Goal: Task Accomplishment & Management: Use online tool/utility

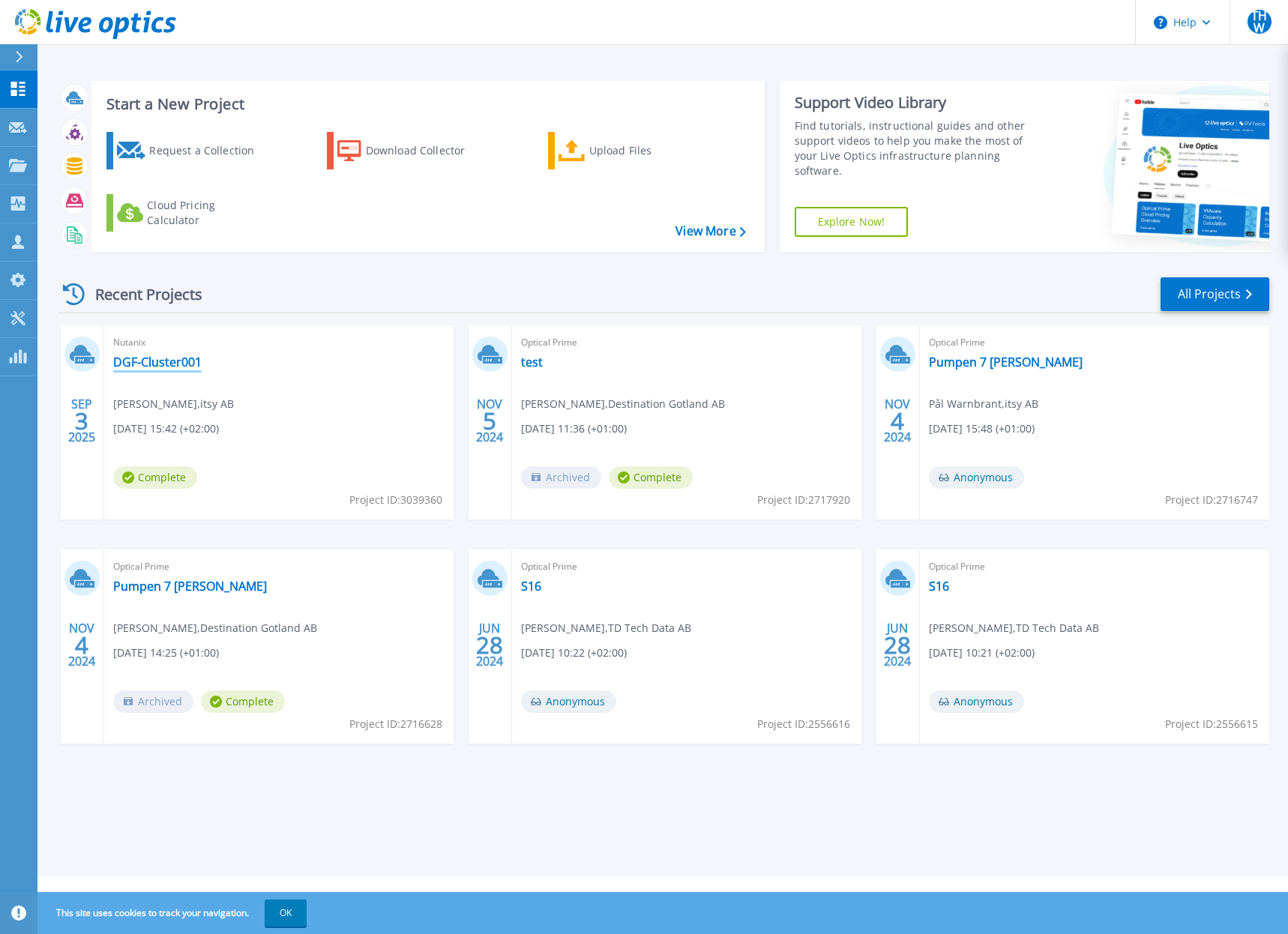
click at [134, 363] on link "DGF-Cluster001" at bounding box center [157, 361] width 88 height 15
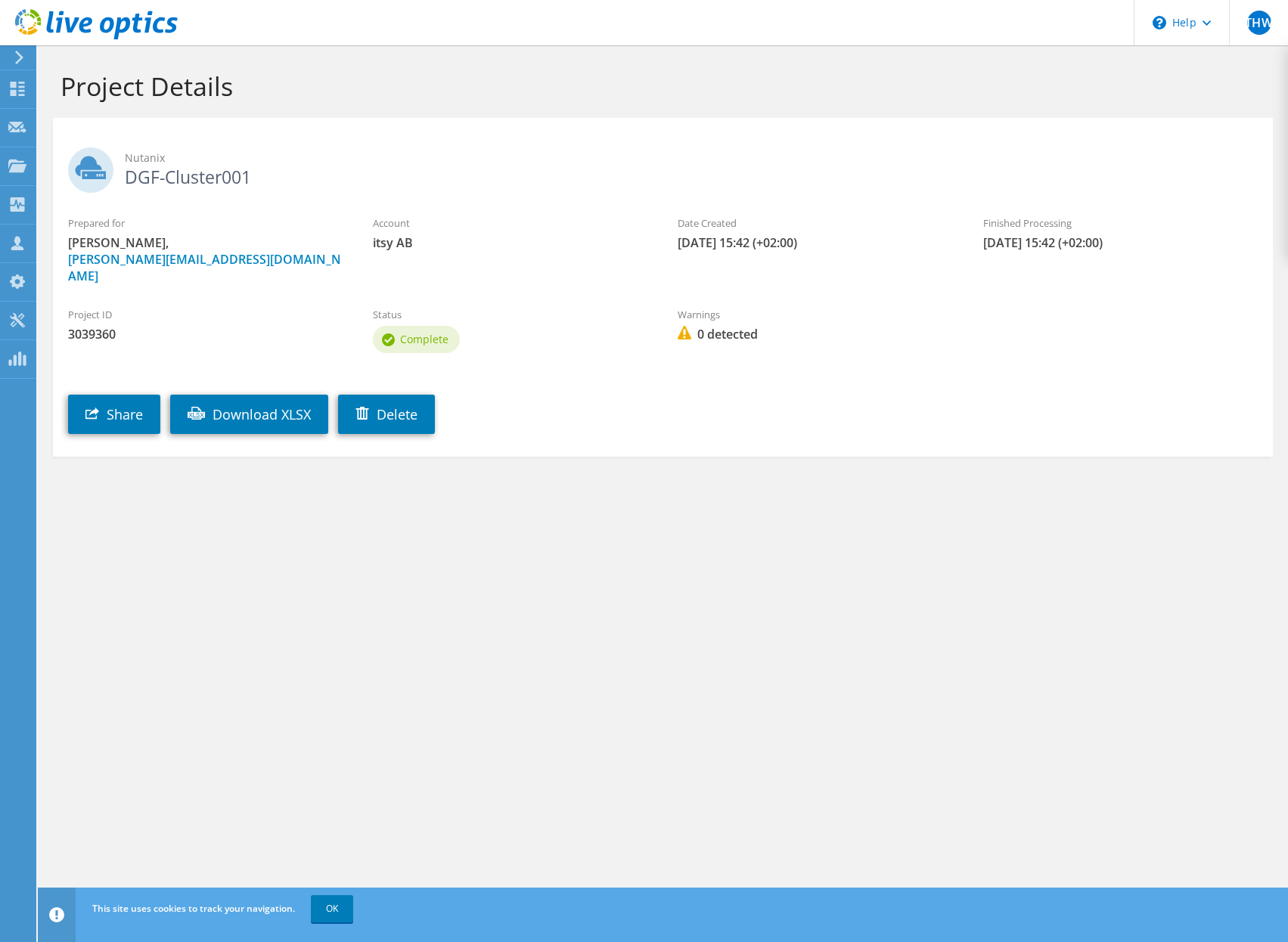
click at [684, 326] on img at bounding box center [685, 333] width 14 height 14
click at [431, 332] on span "Complete" at bounding box center [424, 339] width 48 height 15
drag, startPoint x: 356, startPoint y: 225, endPoint x: 437, endPoint y: 226, distance: 81.0
click at [357, 225] on div "Prepared for Linus Karlsson, Linus.Karlsson@itsy.se" at bounding box center [205, 250] width 305 height 84
click at [1052, 221] on label "Finished Processing" at bounding box center [1121, 222] width 274 height 15
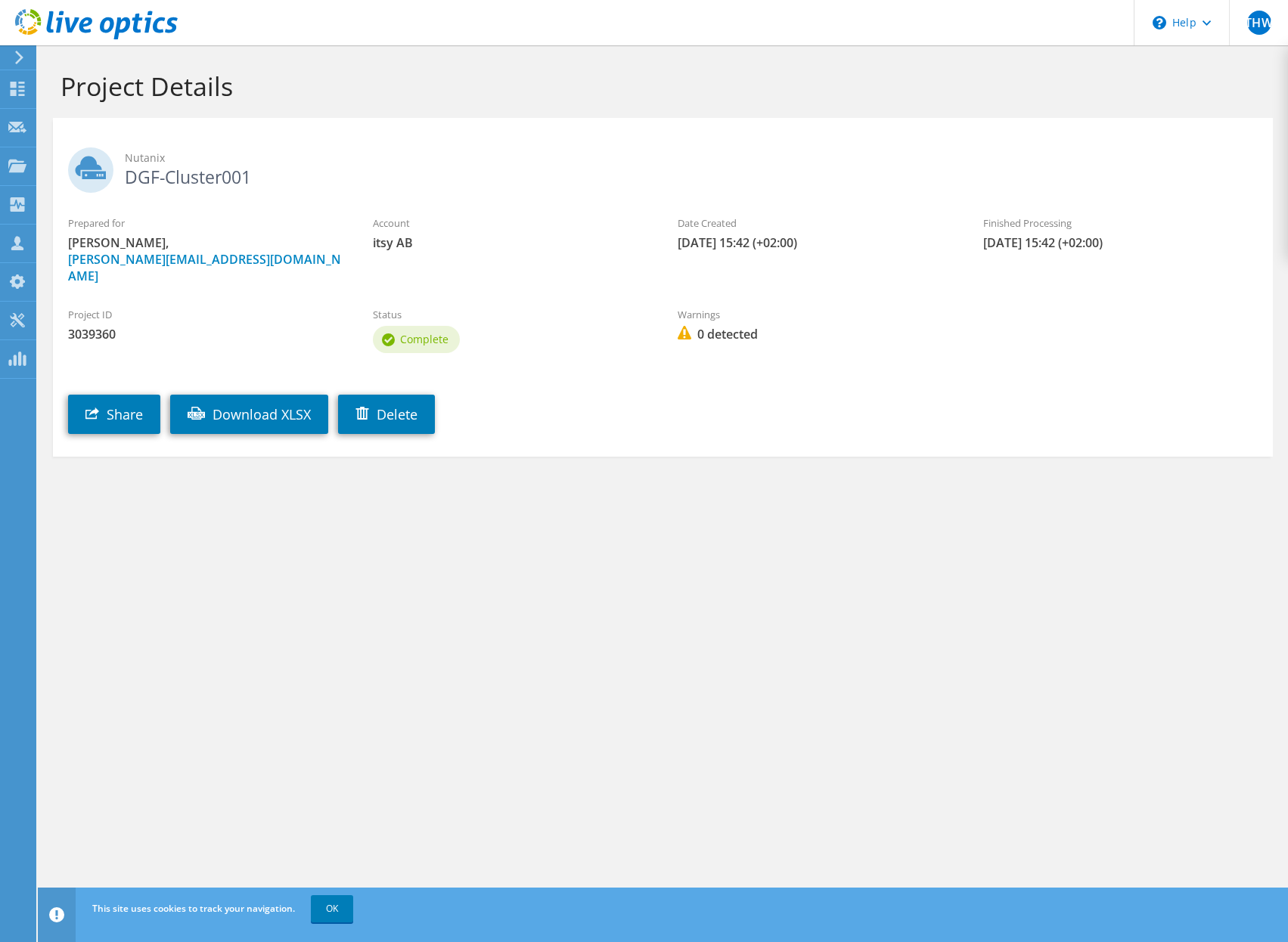
drag, startPoint x: 375, startPoint y: 261, endPoint x: 333, endPoint y: 265, distance: 42.2
click at [360, 261] on div "Prepared for Linus Karlsson, Linus.Karlsson@itsy.se Account itsy AB Date Create…" at bounding box center [663, 250] width 1220 height 84
click at [115, 326] on span "3039360" at bounding box center [206, 334] width 274 height 17
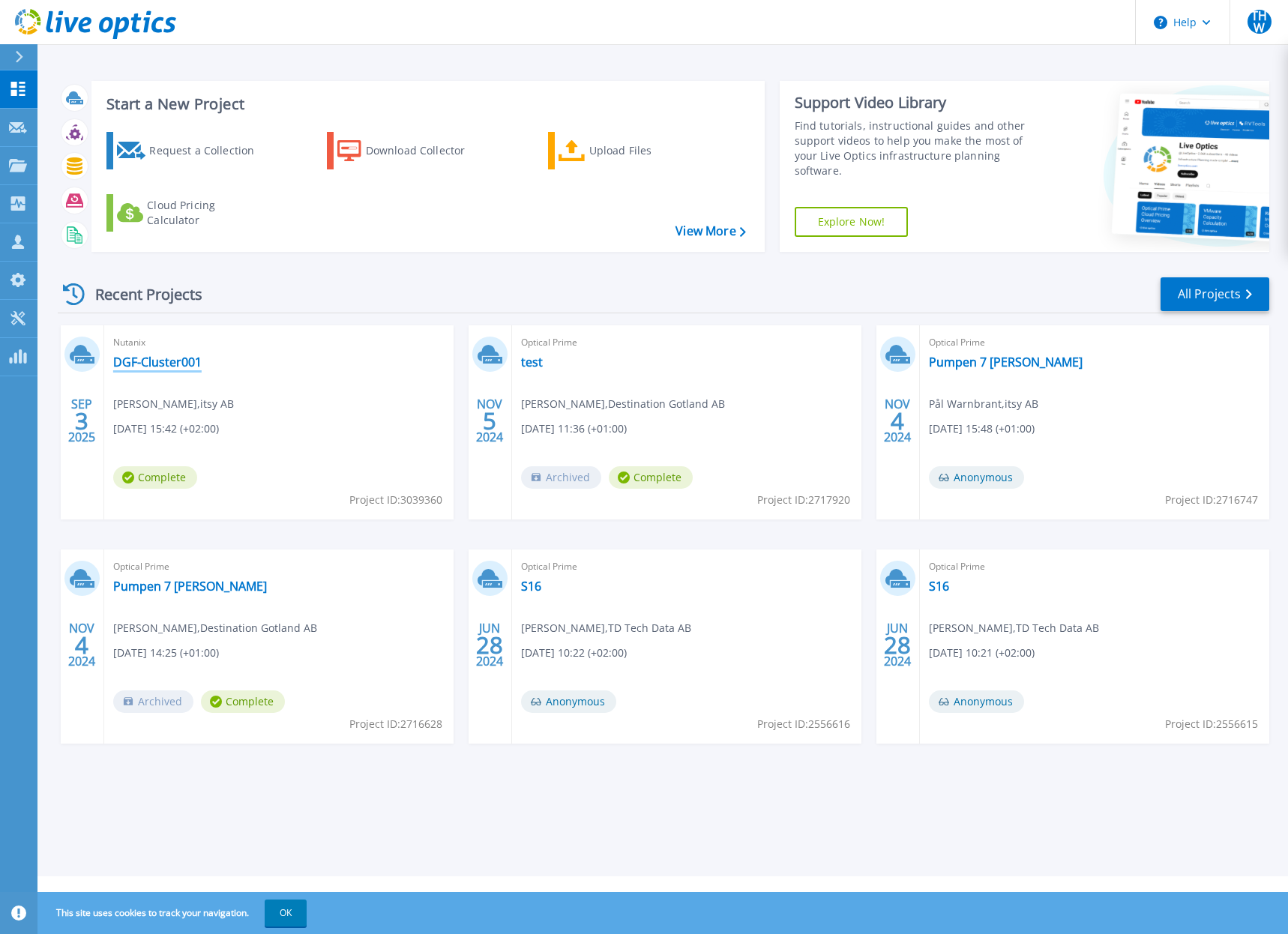
click at [148, 366] on link "DGF-Cluster001" at bounding box center [157, 361] width 88 height 15
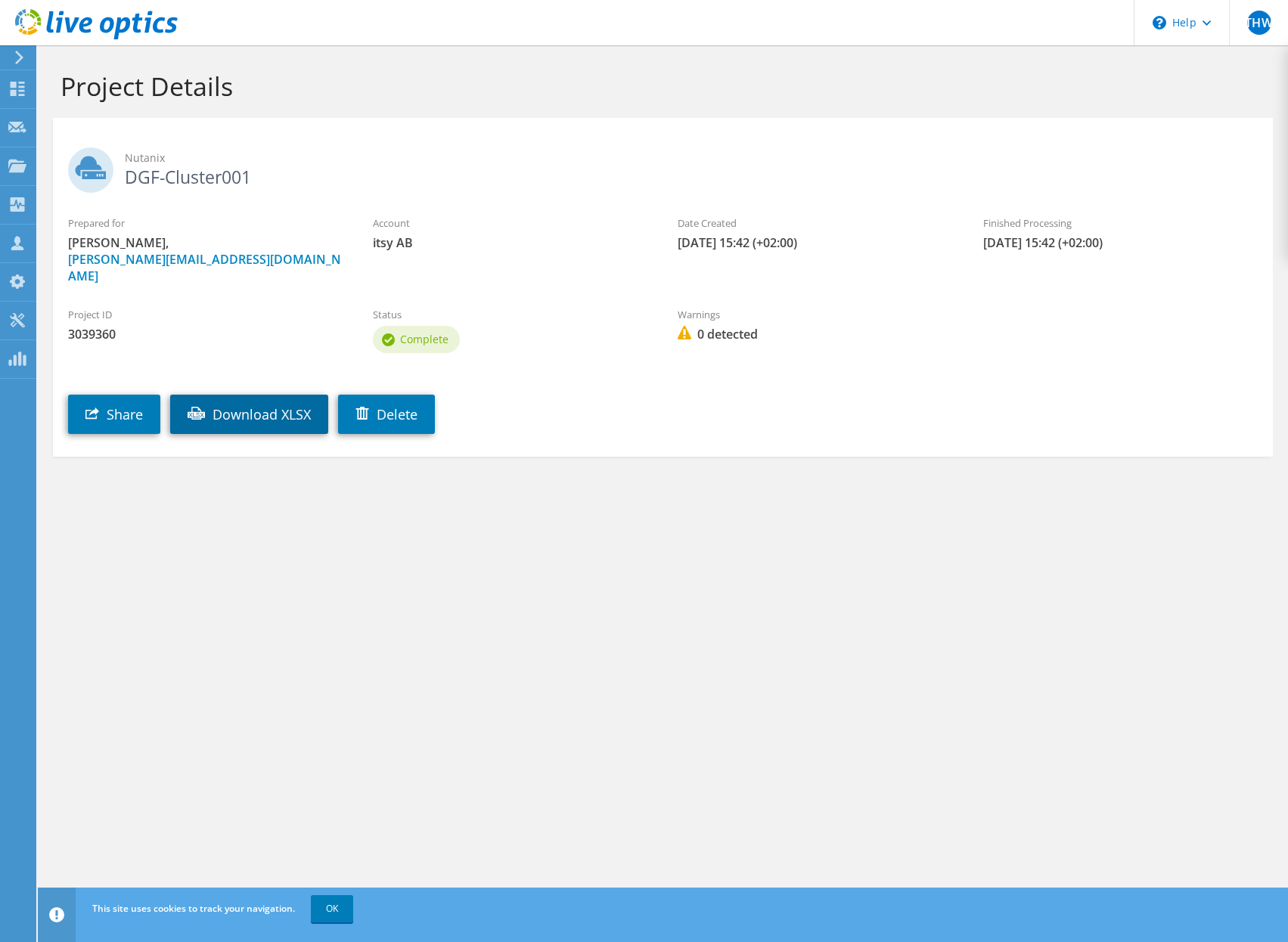
click at [244, 396] on link "Download XLSX" at bounding box center [249, 414] width 158 height 39
click at [335, 912] on link "OK" at bounding box center [331, 910] width 42 height 27
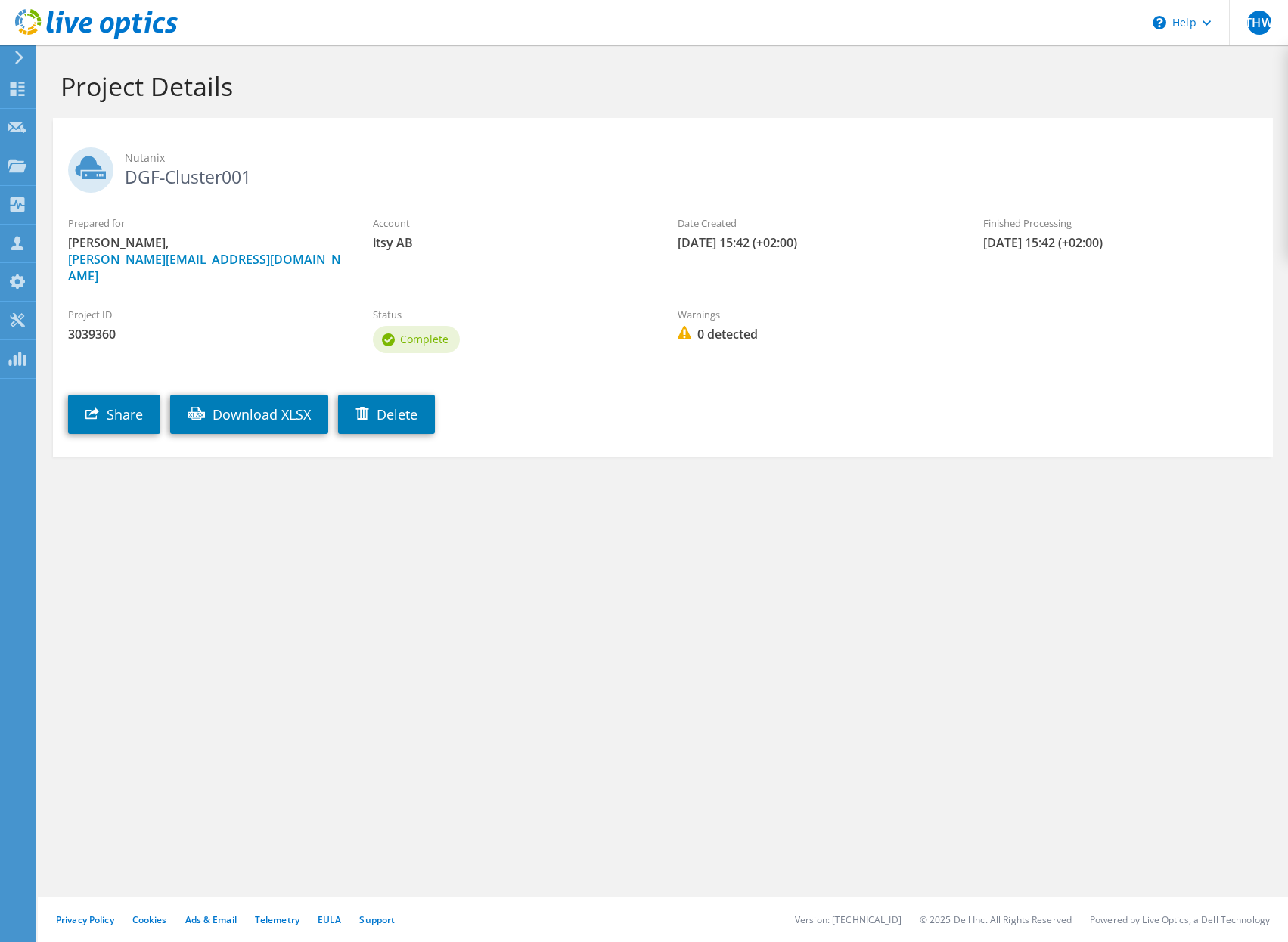
click at [344, 611] on div "Project Details Nutanix DGF-Cluster001 Prepared for Linus Karlsson, Linus.Karls…" at bounding box center [663, 494] width 1251 height 897
drag, startPoint x: 404, startPoint y: 602, endPoint x: 443, endPoint y: 517, distance: 93.5
click at [402, 600] on div "Project Details Nutanix DGF-Cluster001 Prepared for Linus Karlsson, Linus.Karls…" at bounding box center [663, 494] width 1251 height 897
click at [426, 332] on span "Complete" at bounding box center [424, 339] width 48 height 15
drag, startPoint x: 749, startPoint y: 320, endPoint x: 631, endPoint y: 312, distance: 118.3
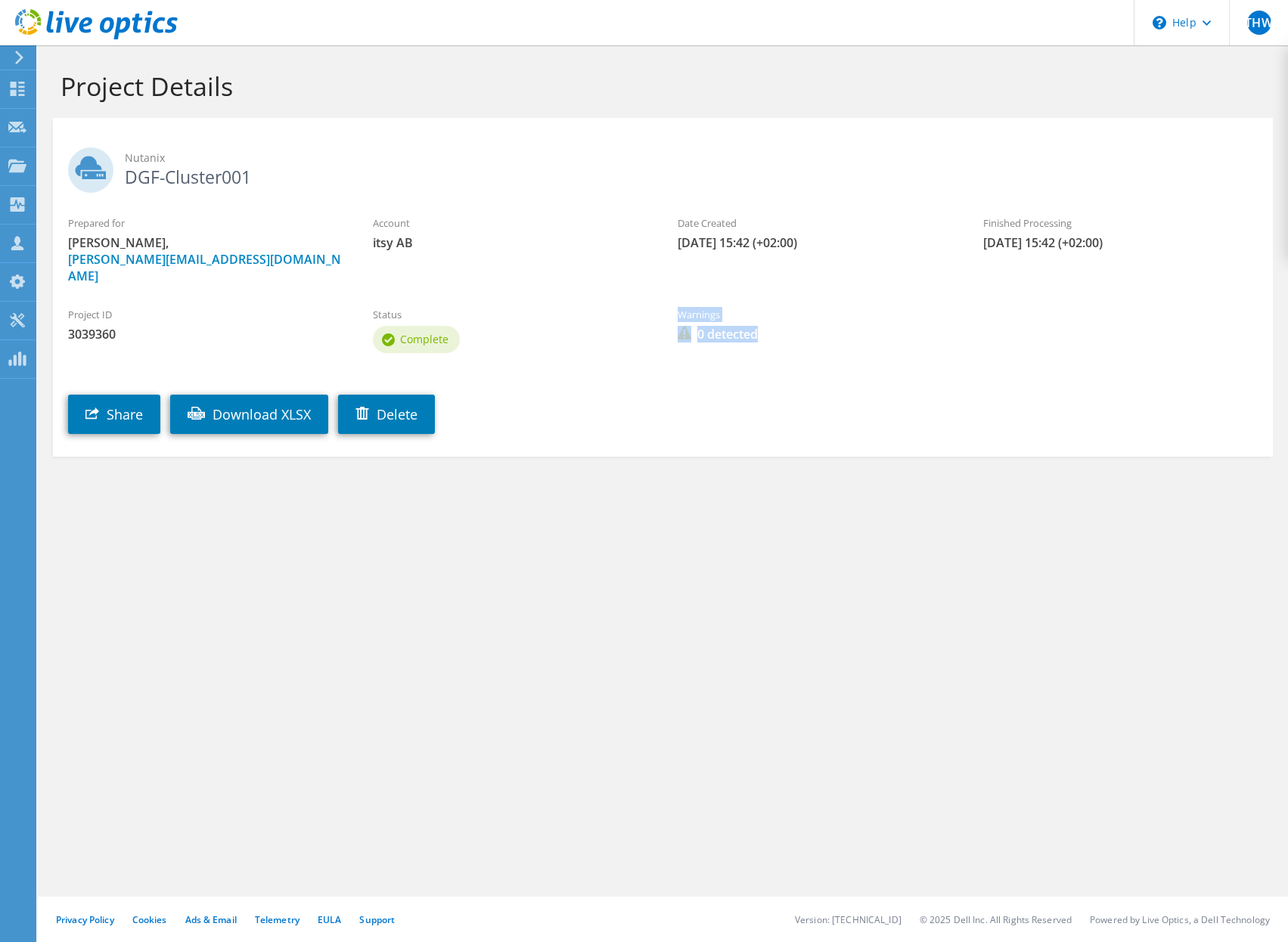
click at [631, 312] on div "Project ID 3039360 Status Complete Warnings 0 detected" at bounding box center [663, 328] width 1220 height 72
click at [677, 316] on div "Warnings 0 detected" at bounding box center [815, 325] width 305 height 51
click at [684, 326] on img at bounding box center [685, 333] width 14 height 14
click at [721, 326] on span "0 detected" at bounding box center [815, 334] width 274 height 17
click at [697, 307] on label "Warnings" at bounding box center [815, 314] width 274 height 15
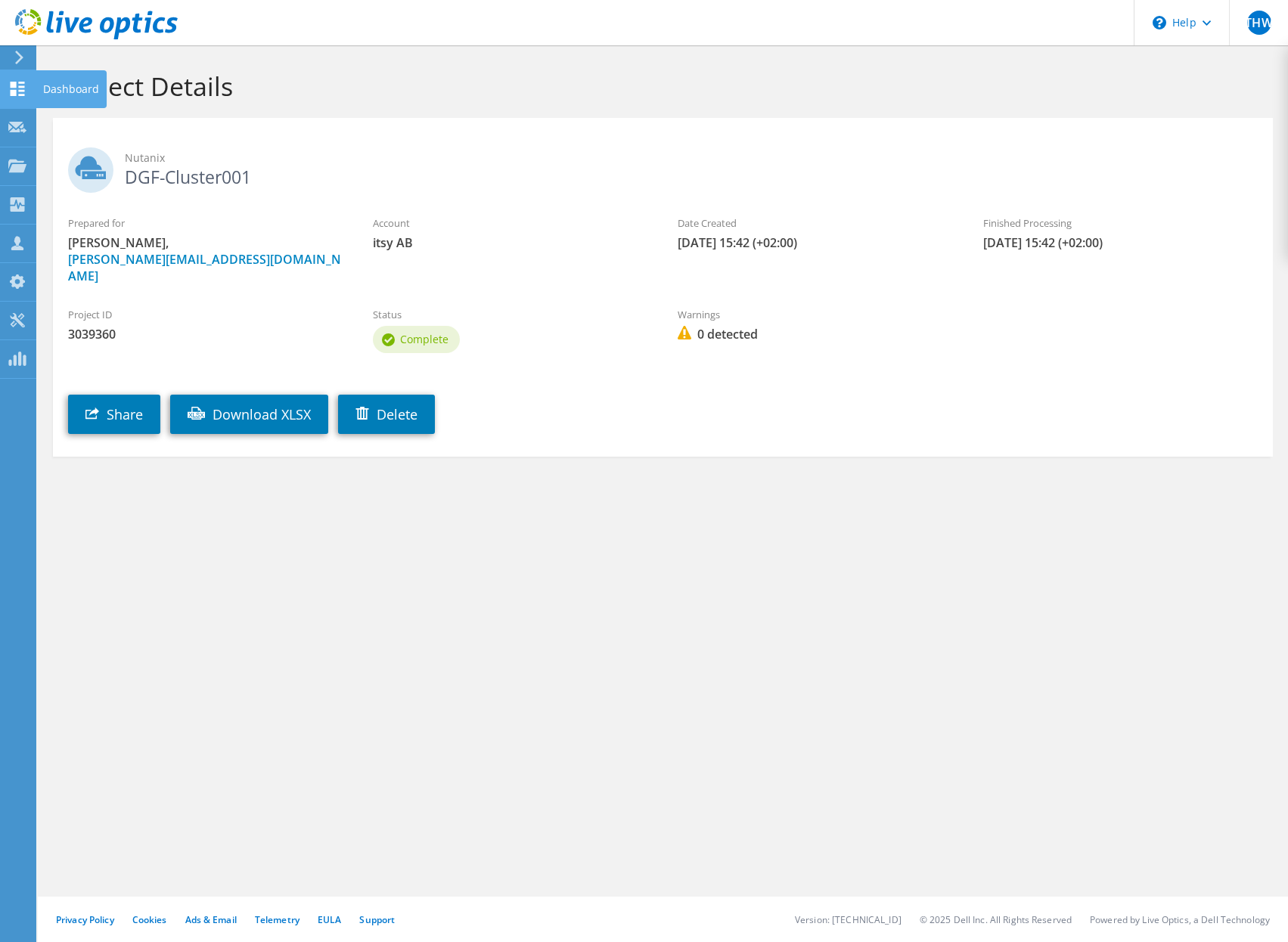
click at [17, 81] on icon at bounding box center [17, 88] width 19 height 15
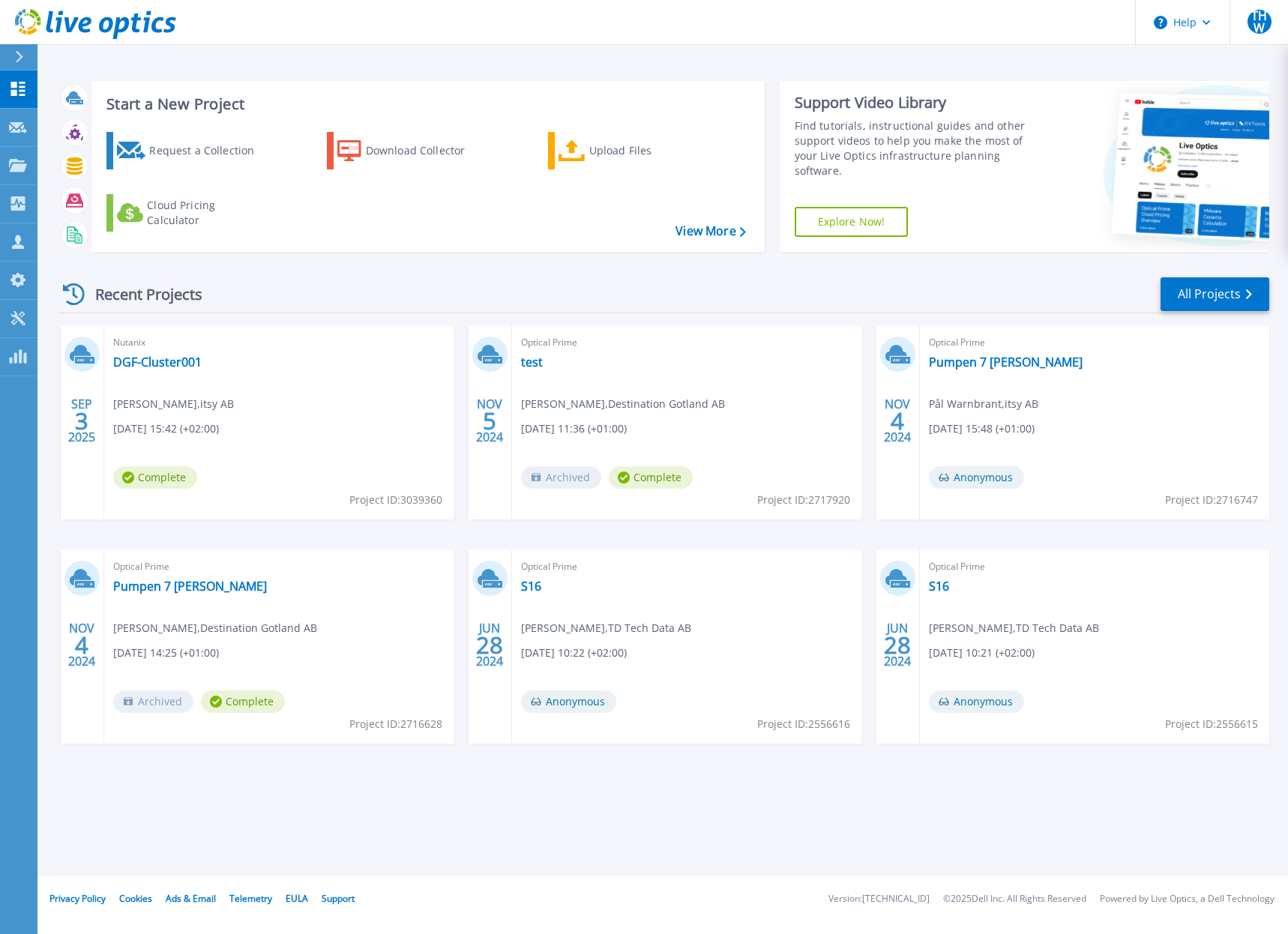
click at [659, 477] on span "Complete" at bounding box center [650, 477] width 84 height 22
click at [629, 387] on div "Optical Prime test Jonas Yxfeldt , Destination Gotland AB 11/05/2024, 11:36 (+0…" at bounding box center [687, 422] width 349 height 194
drag, startPoint x: 956, startPoint y: 396, endPoint x: 974, endPoint y: 387, distance: 20.1
click at [957, 396] on span "Pål Warnbrant , itsy AB" at bounding box center [983, 404] width 110 height 17
click at [149, 358] on link "DGF-Cluster001" at bounding box center [157, 361] width 88 height 15
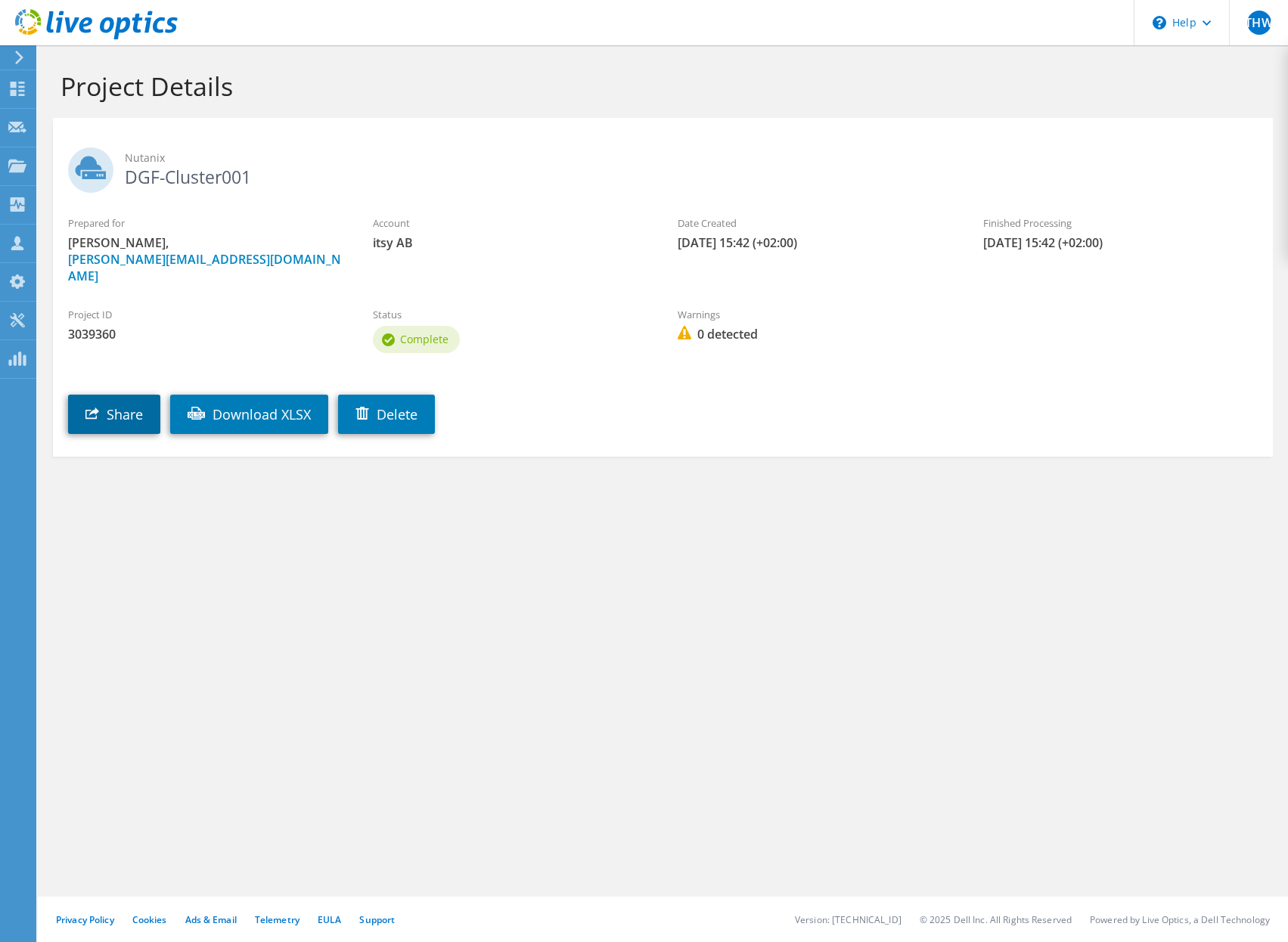
click at [101, 395] on link "Share" at bounding box center [115, 414] width 92 height 39
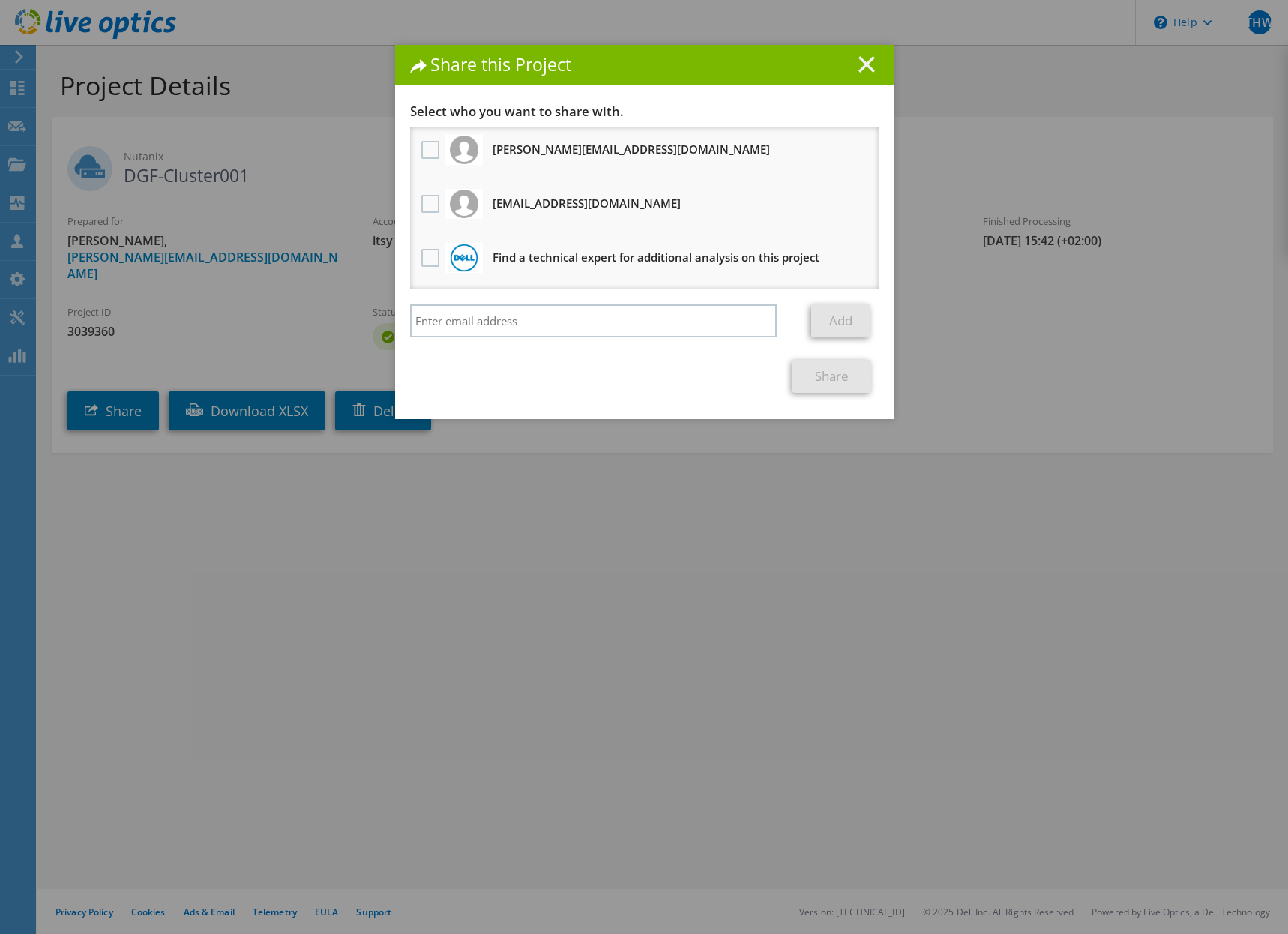
click at [863, 61] on line at bounding box center [866, 64] width 15 height 15
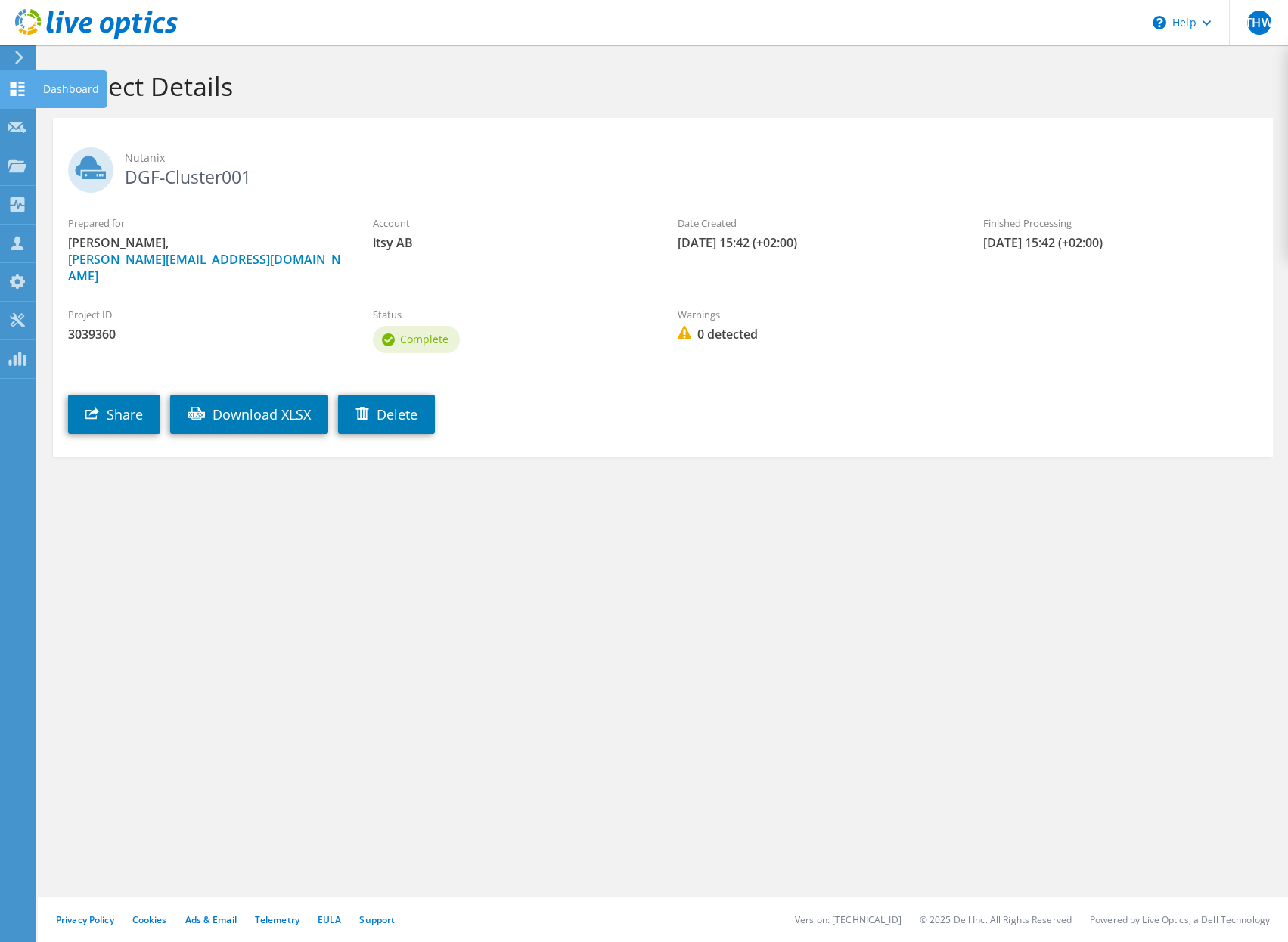
click at [19, 91] on use at bounding box center [18, 88] width 15 height 15
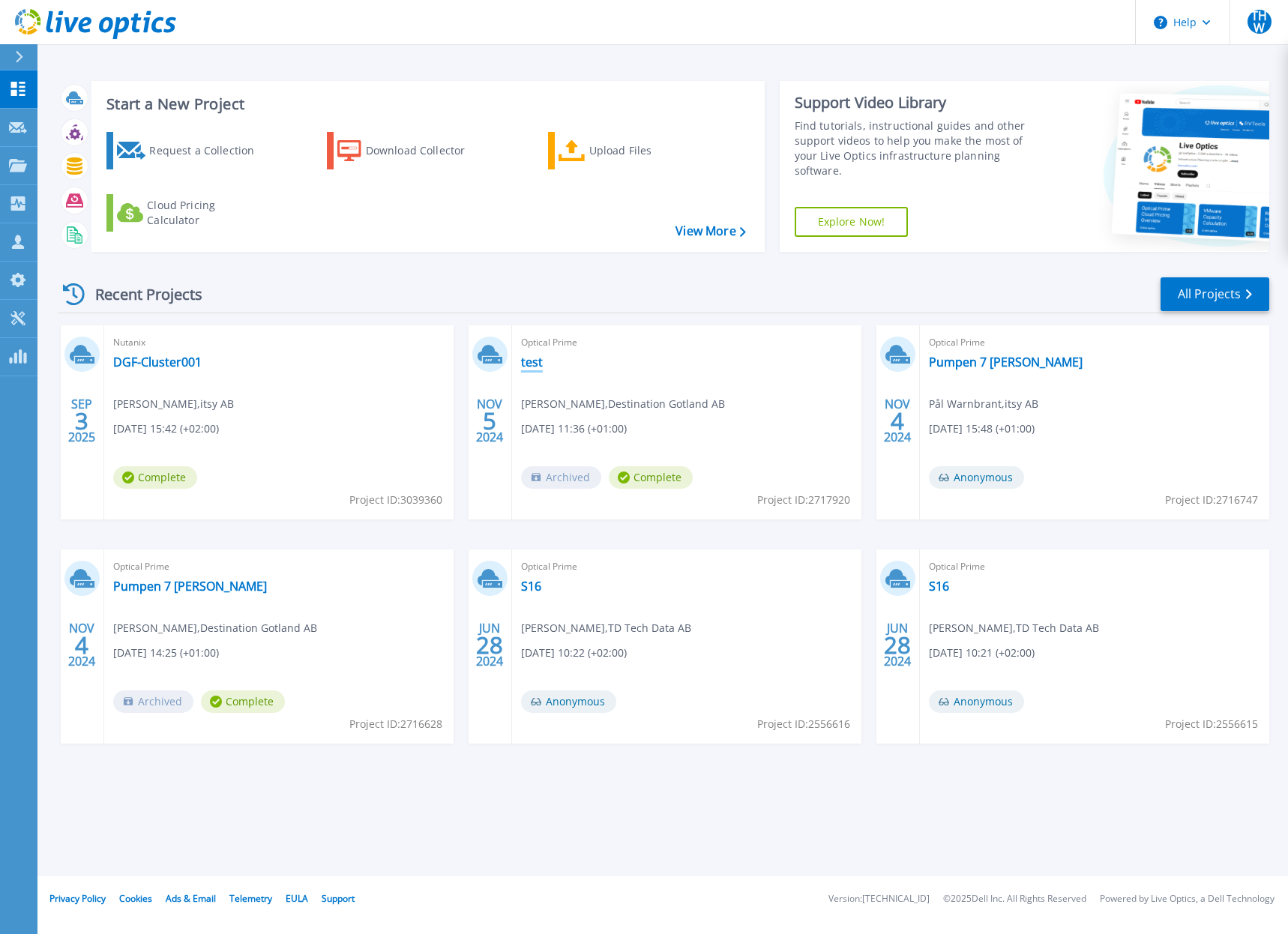
click at [535, 364] on link "test" at bounding box center [532, 361] width 21 height 15
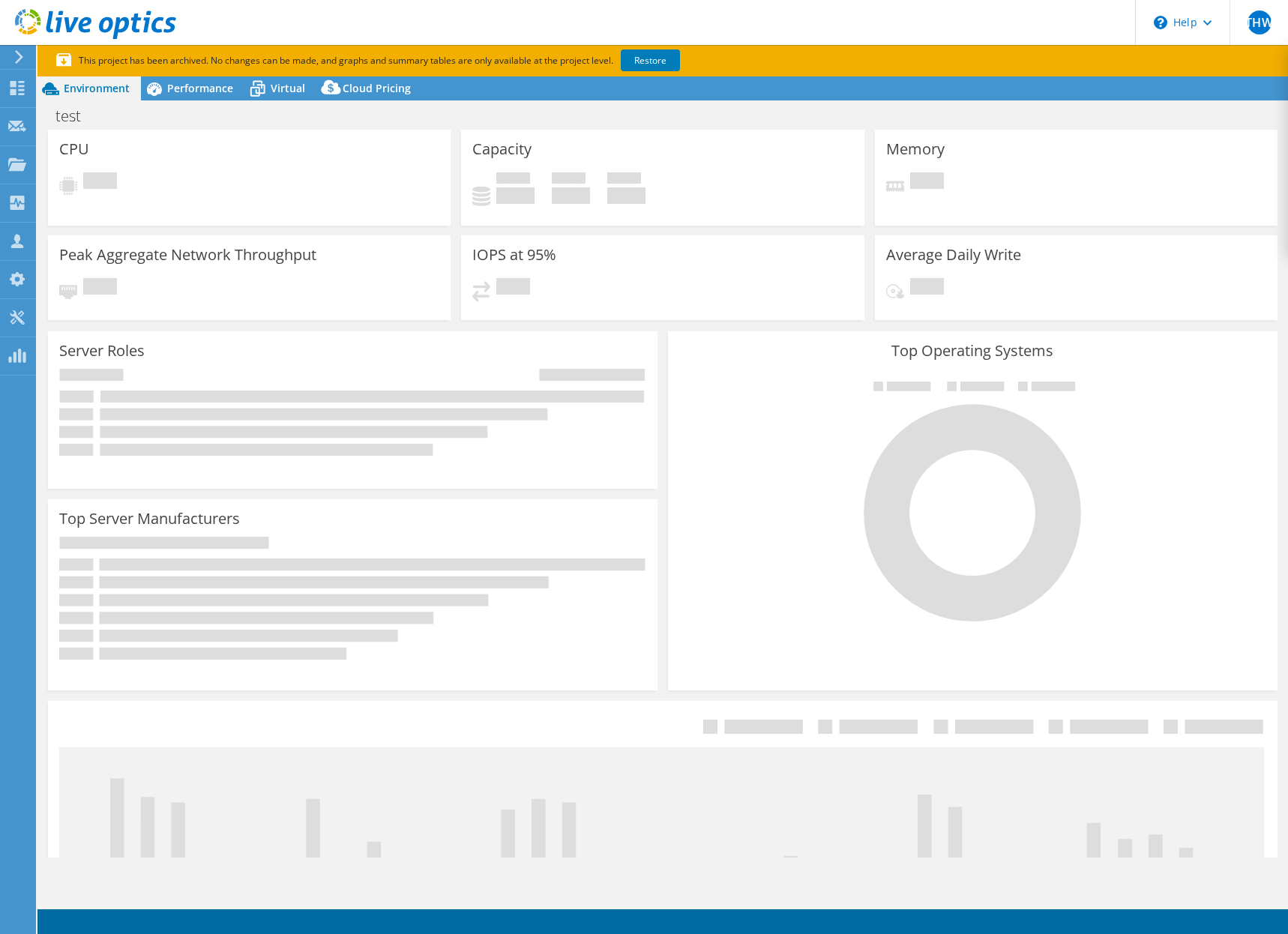
select select "USD"
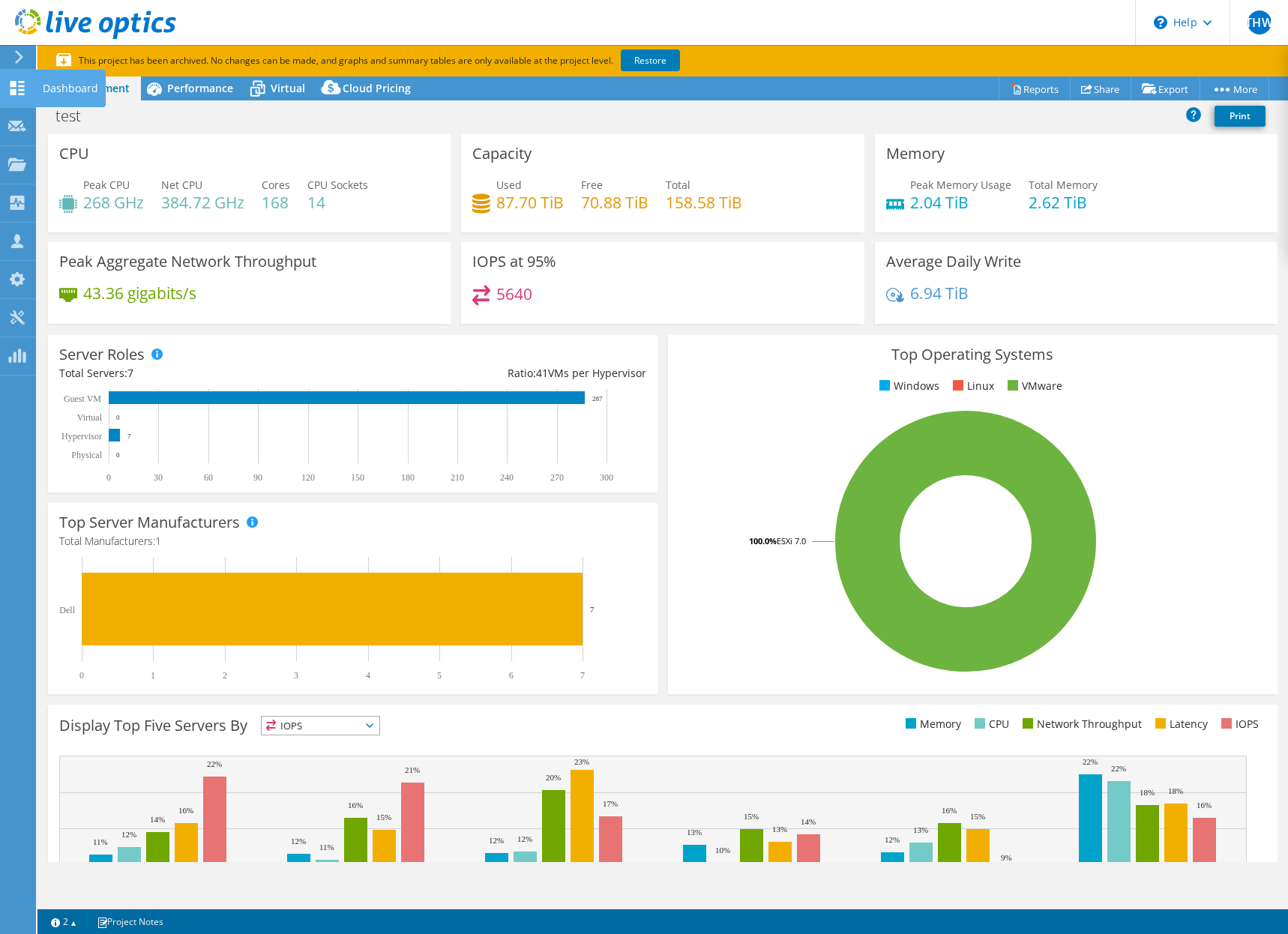
click at [21, 86] on use at bounding box center [17, 87] width 15 height 15
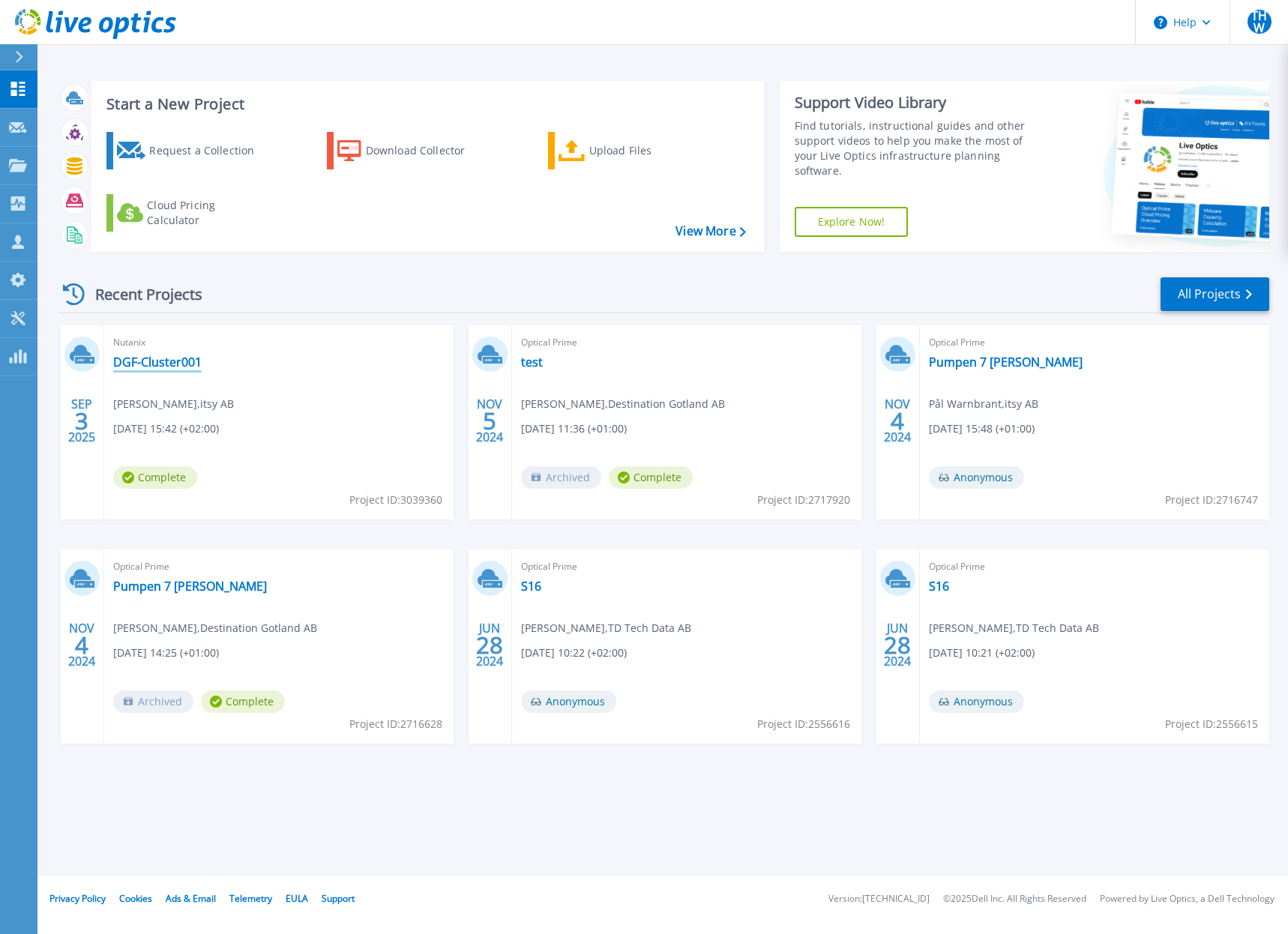
click at [129, 364] on link "DGF-Cluster001" at bounding box center [157, 361] width 88 height 15
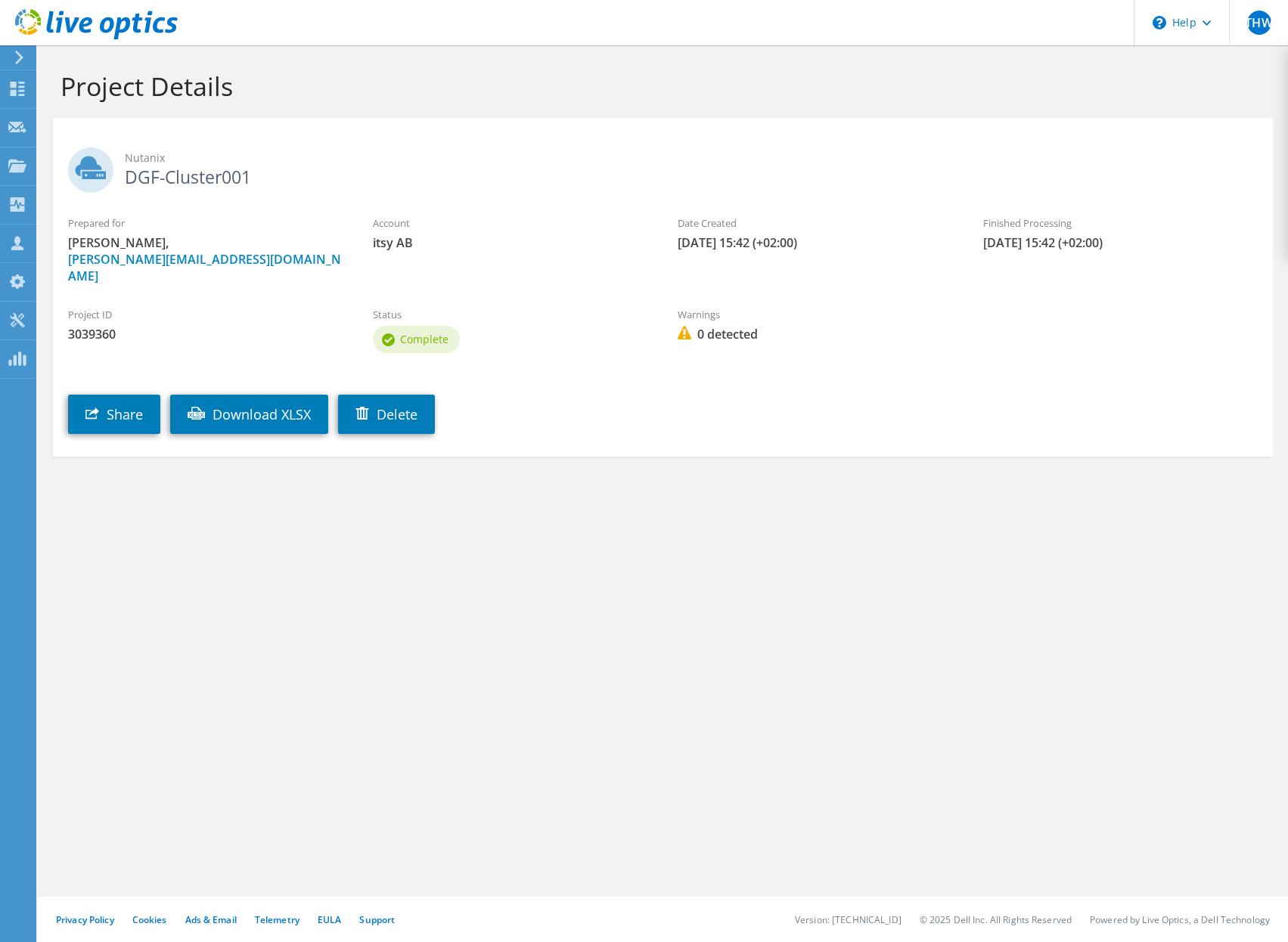
click at [414, 92] on h1 "Project Details" at bounding box center [659, 86] width 1198 height 31
click at [17, 91] on icon at bounding box center [17, 88] width 19 height 15
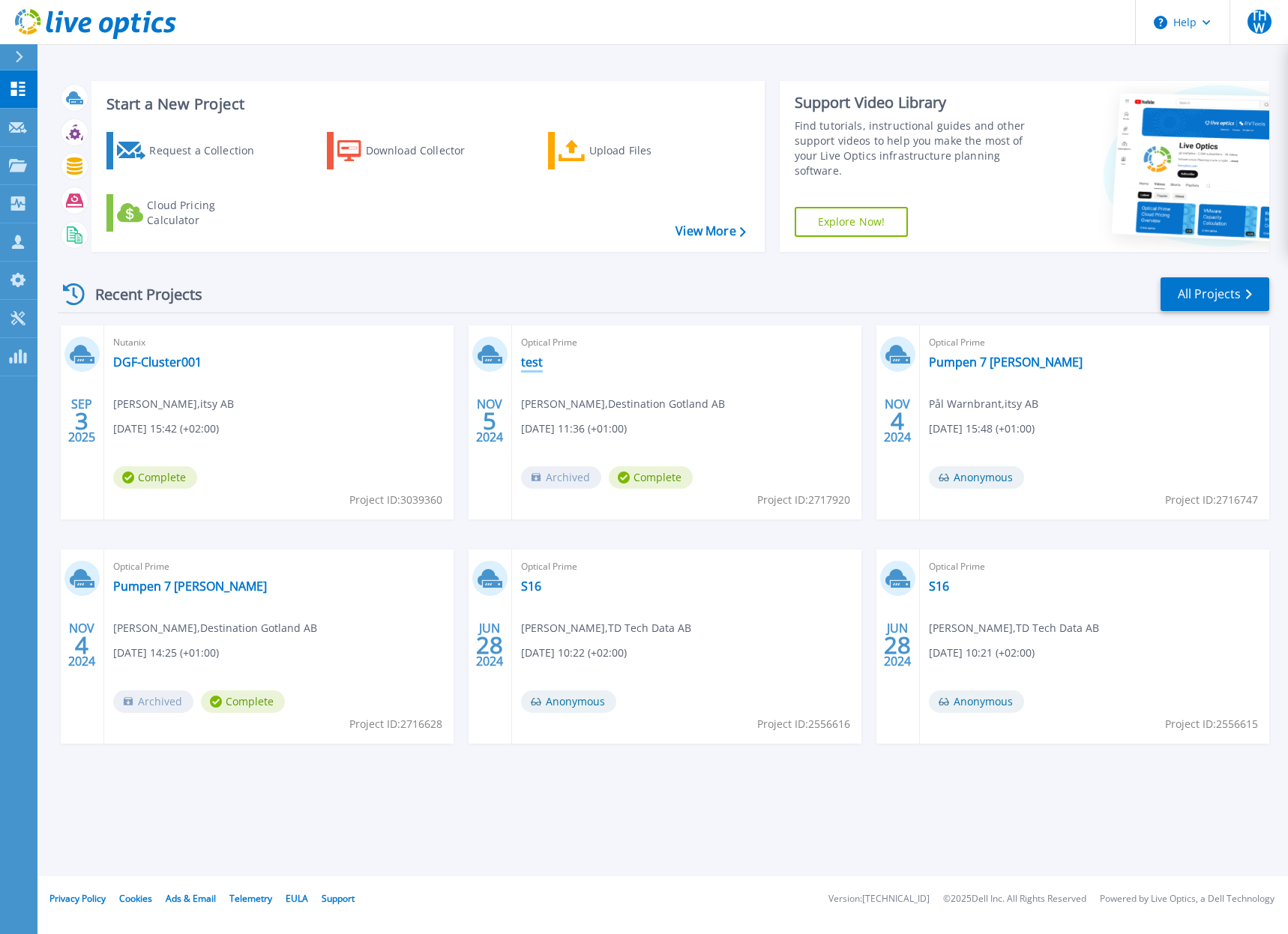
click at [527, 359] on link "test" at bounding box center [532, 361] width 21 height 15
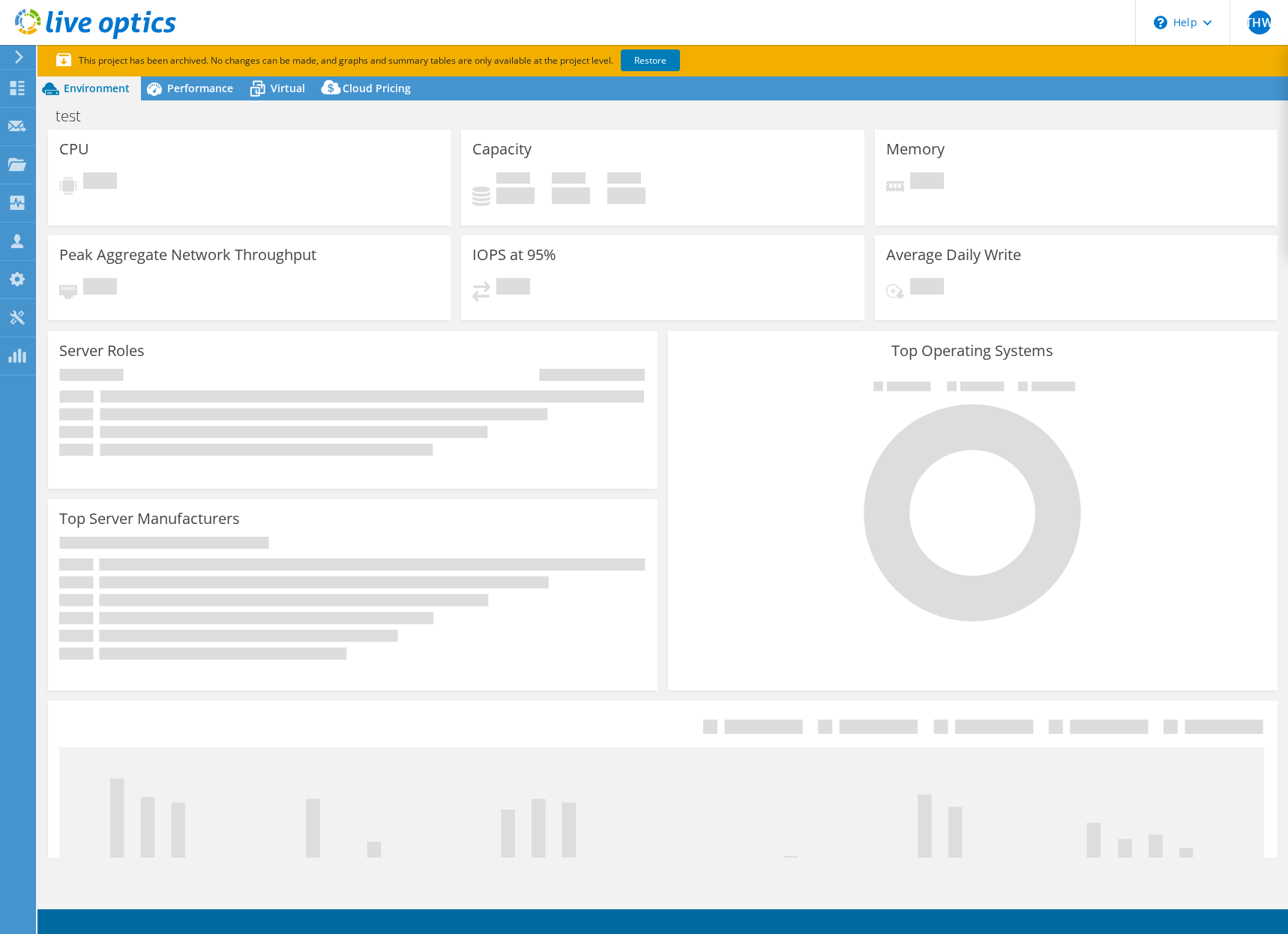
select select "USD"
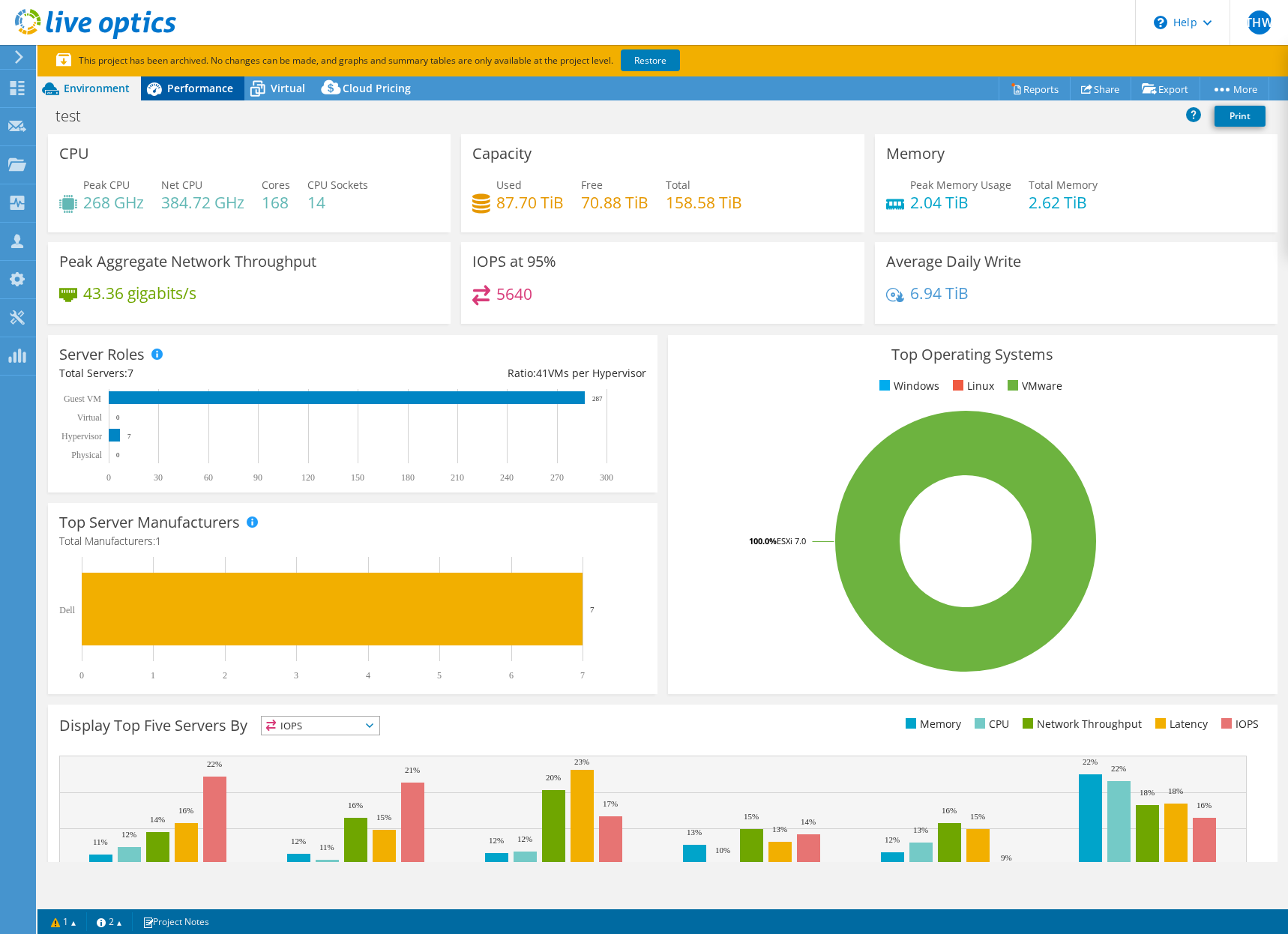
click at [201, 88] on span "Performance" at bounding box center [200, 87] width 66 height 15
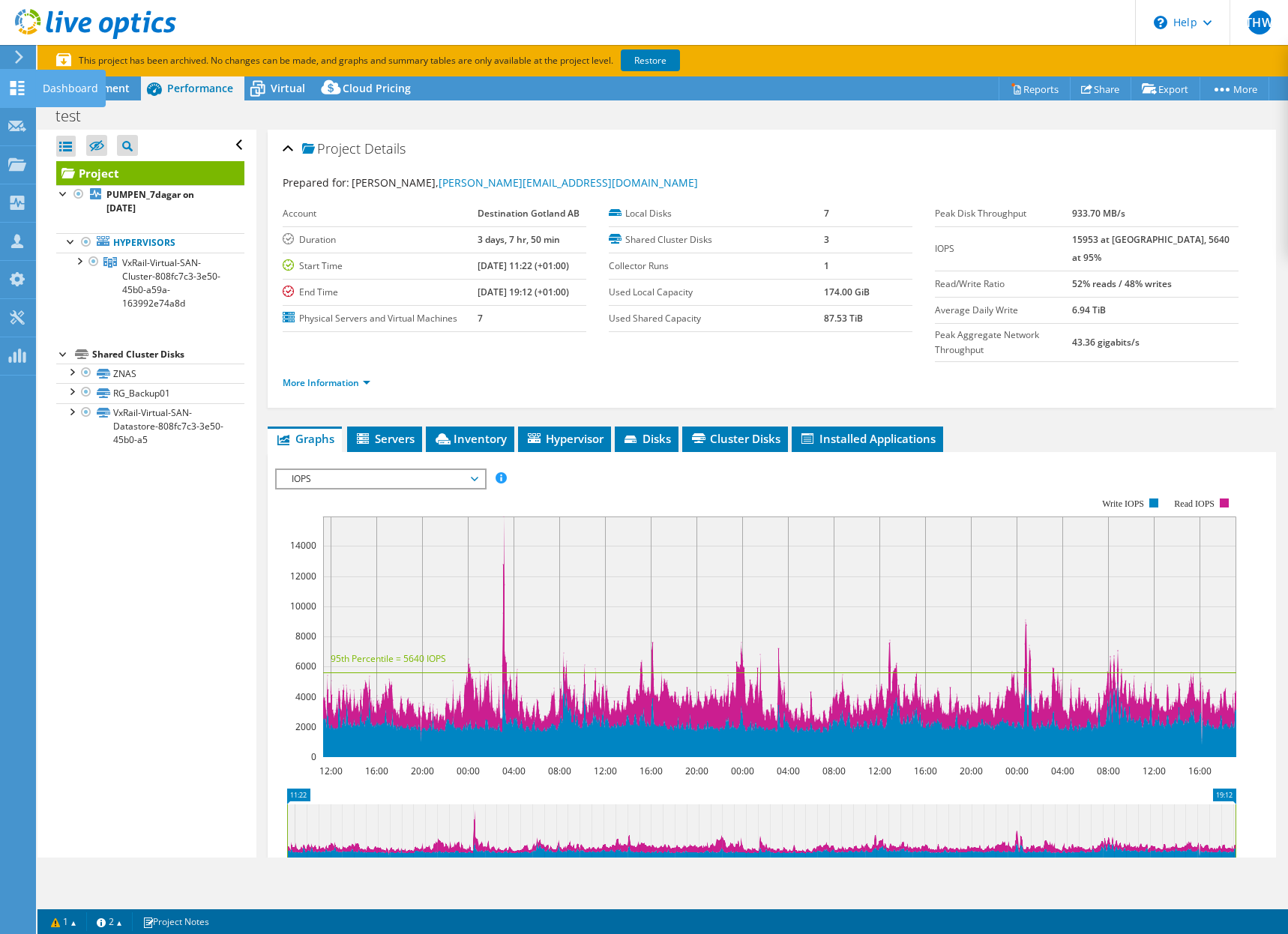
click at [12, 84] on use at bounding box center [17, 87] width 15 height 15
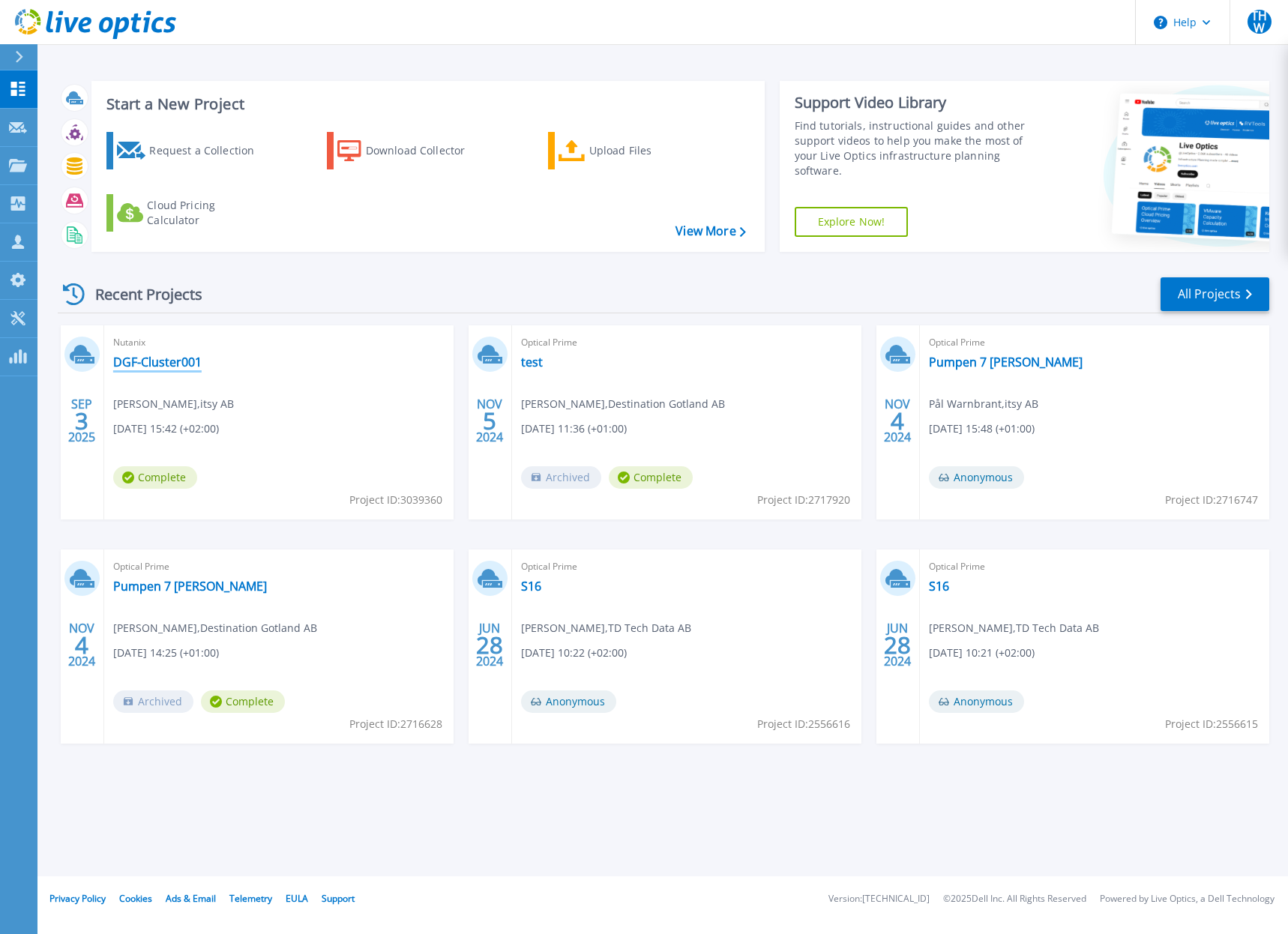
click at [156, 366] on link "DGF-Cluster001" at bounding box center [157, 361] width 88 height 15
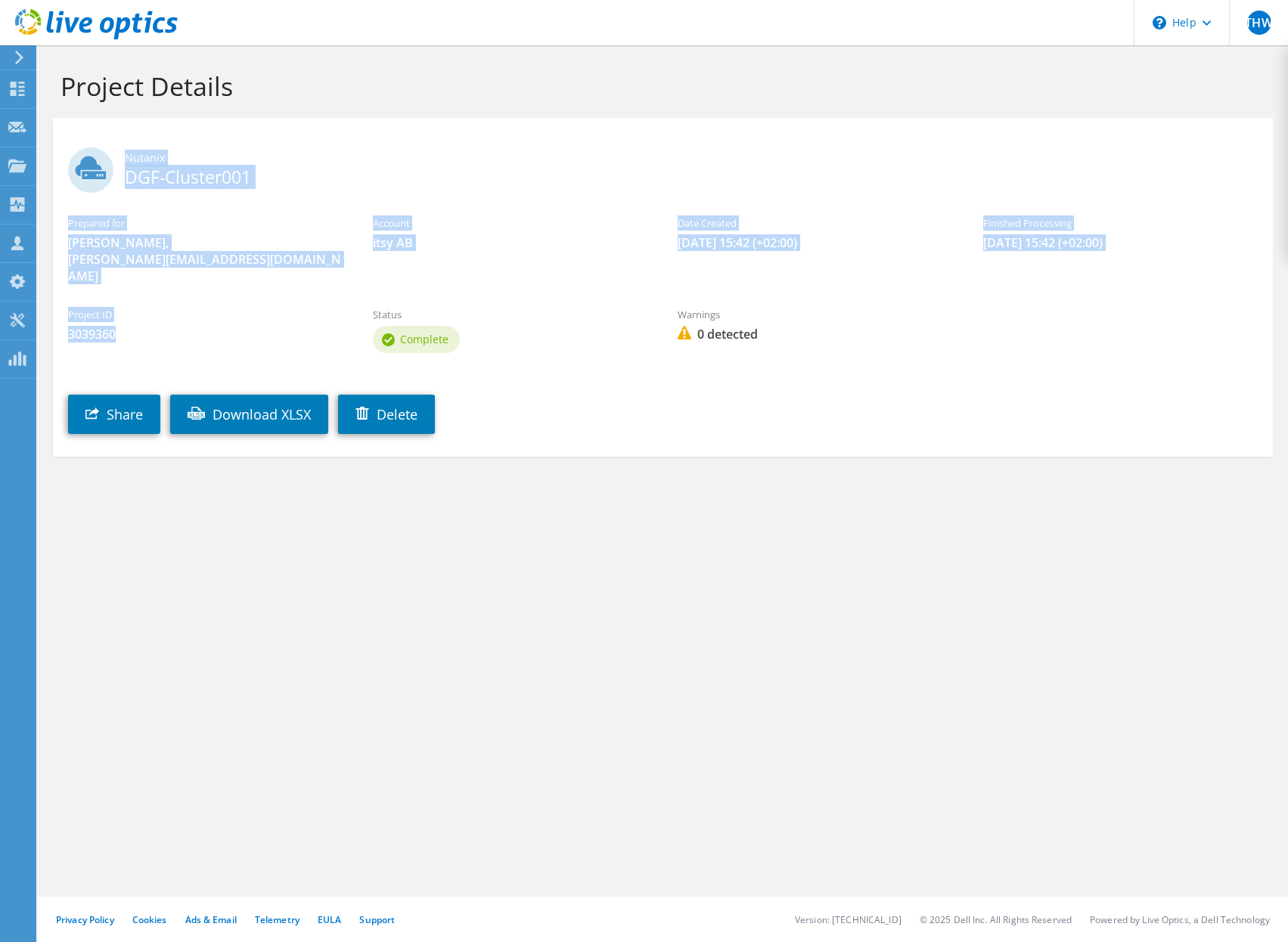
drag, startPoint x: 128, startPoint y: 316, endPoint x: 40, endPoint y: 154, distance: 184.4
click at [40, 154] on section "Project Details Nutanix DGF-Cluster001 Prepared for [PERSON_NAME], [PERSON_NAME…" at bounding box center [663, 296] width 1251 height 502
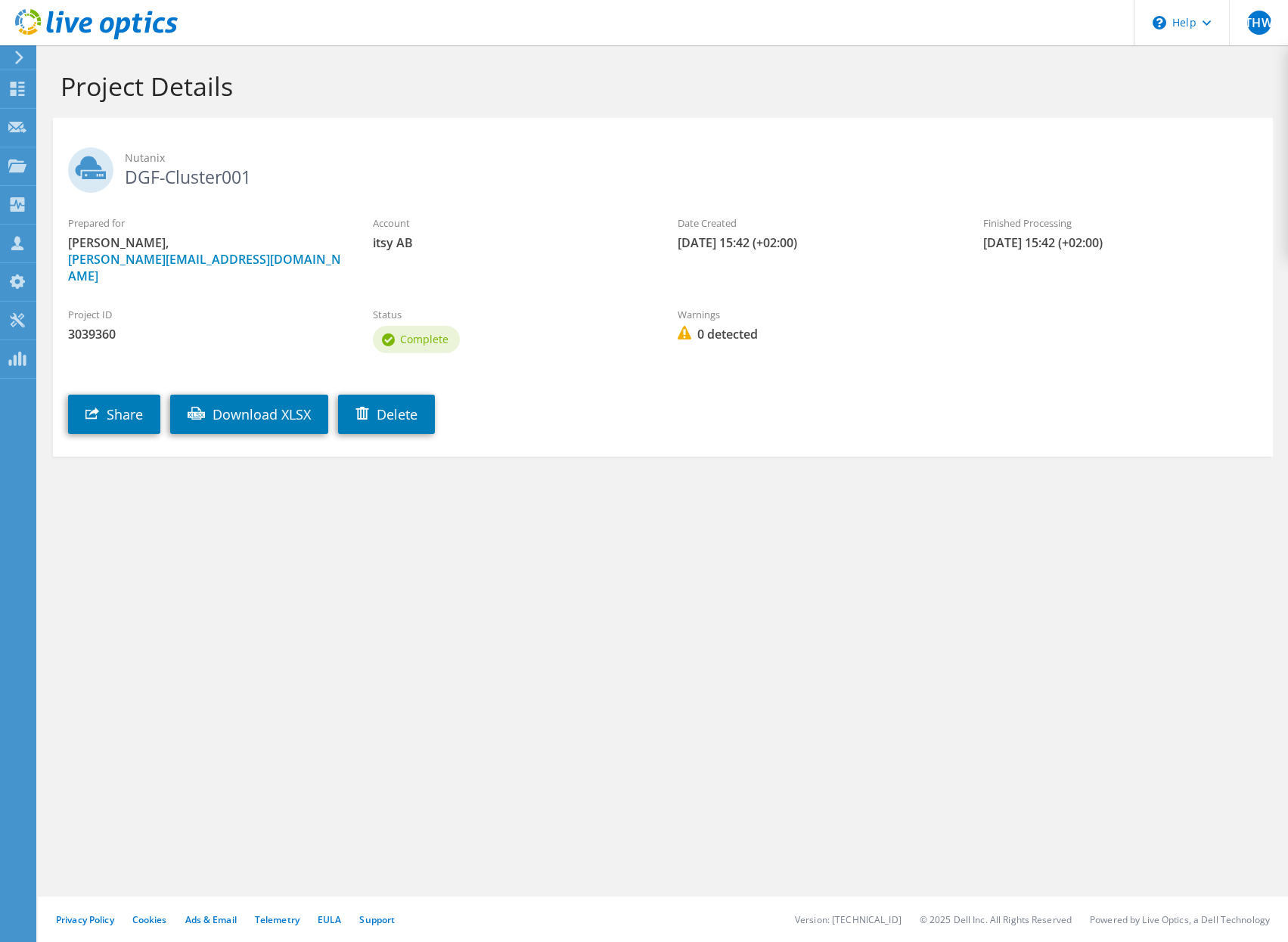
drag, startPoint x: 749, startPoint y: 473, endPoint x: 763, endPoint y: 475, distance: 14.1
click at [751, 474] on section "Project Details Nutanix DGF-Cluster001 Prepared for [PERSON_NAME], [PERSON_NAME…" at bounding box center [663, 296] width 1251 height 502
click at [301, 525] on section "Project Details Nutanix DGF-Cluster001 Prepared for [PERSON_NAME], [PERSON_NAME…" at bounding box center [663, 296] width 1251 height 502
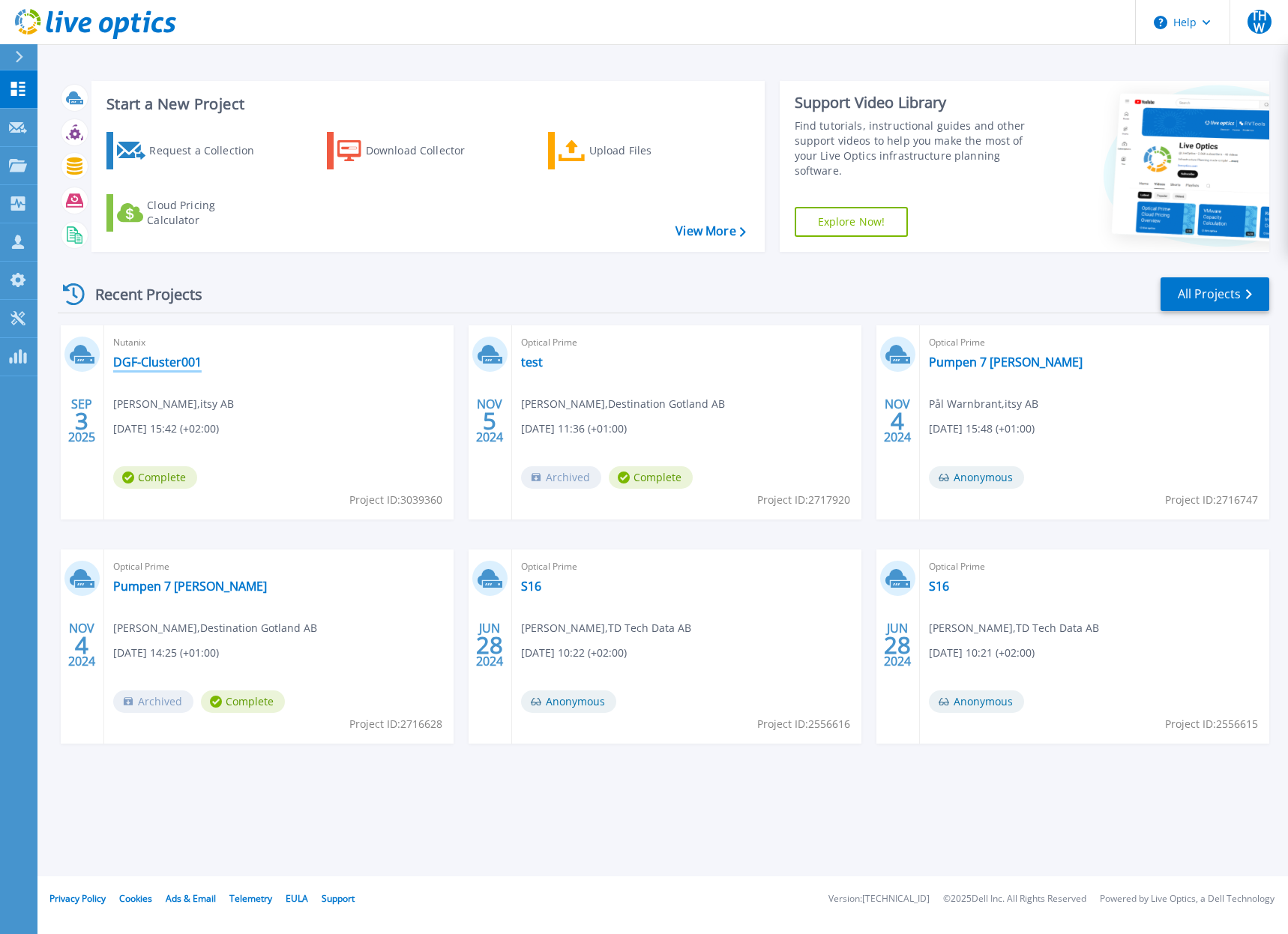
click at [149, 365] on link "DGF-Cluster001" at bounding box center [157, 361] width 88 height 15
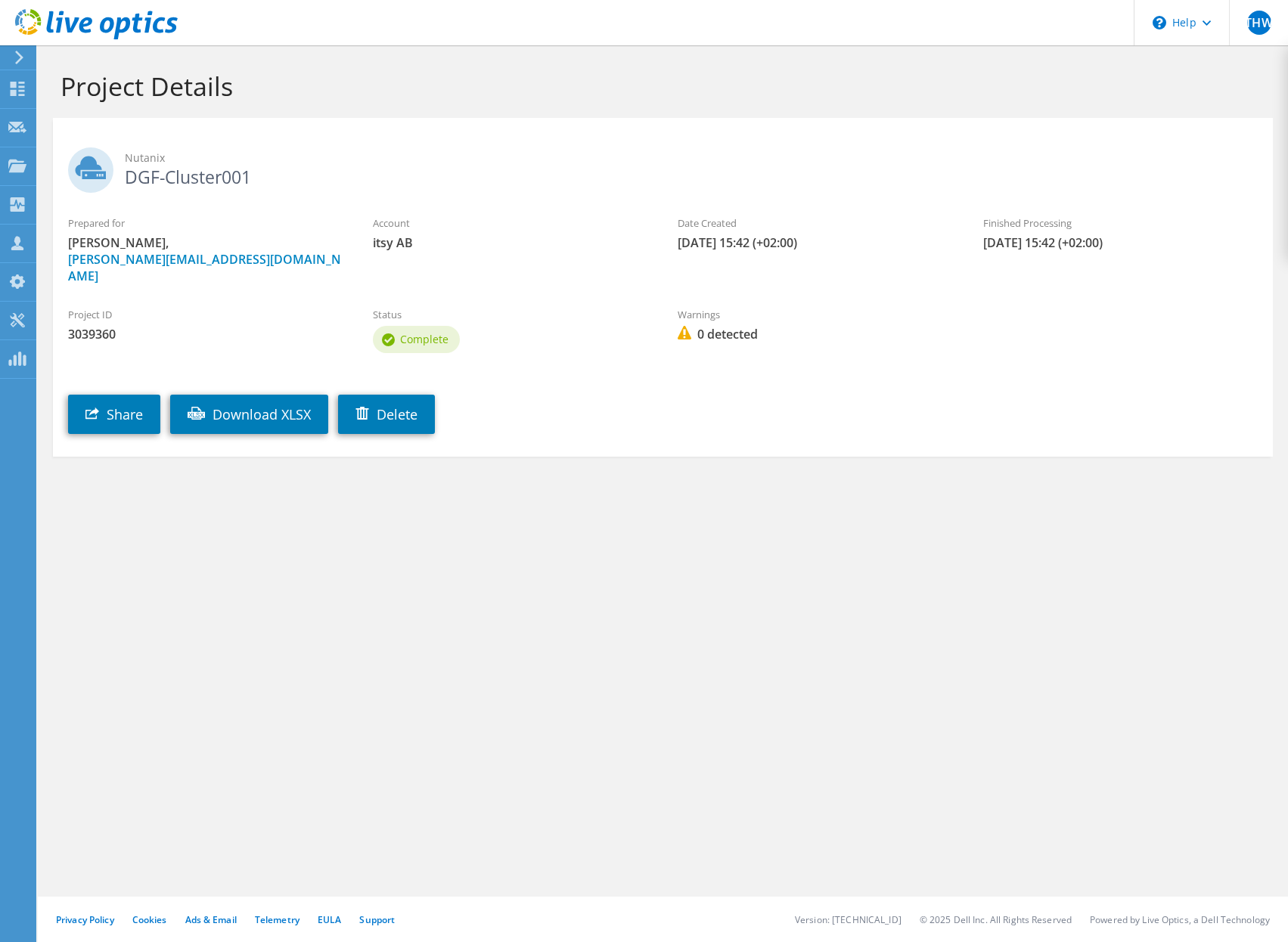
click at [637, 436] on section "Nutanix DGF-Cluster001 Prepared for Linus Karlsson, Linus.Karlsson@itsy.se Acco…" at bounding box center [663, 287] width 1220 height 339
click at [594, 484] on section "Project Details Nutanix DGF-Cluster001 Prepared for Linus Karlsson, Linus.Karls…" at bounding box center [663, 296] width 1251 height 502
click at [1252, 28] on span "THW" at bounding box center [1260, 23] width 24 height 24
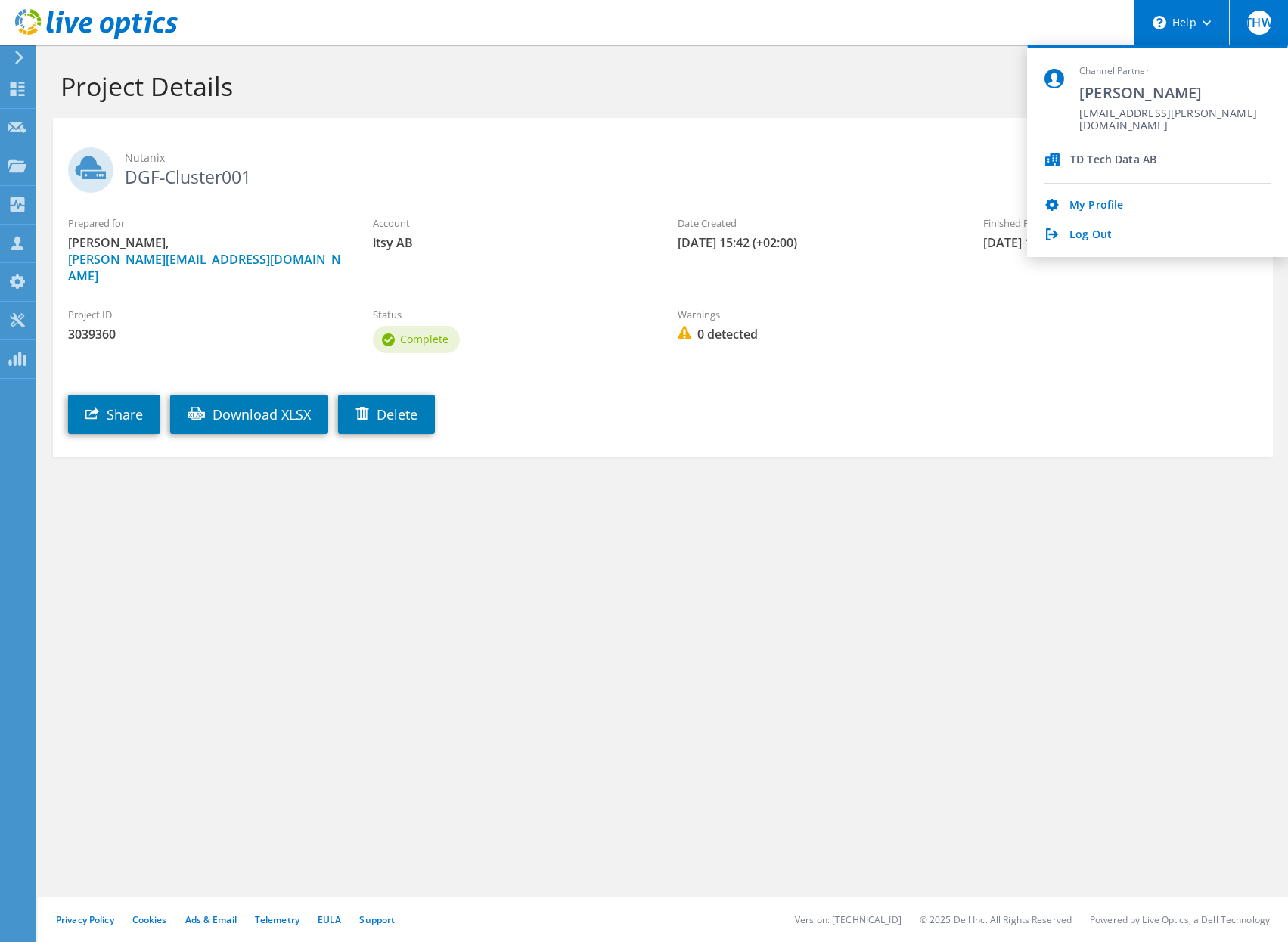
click at [1210, 22] on use at bounding box center [1207, 23] width 8 height 5
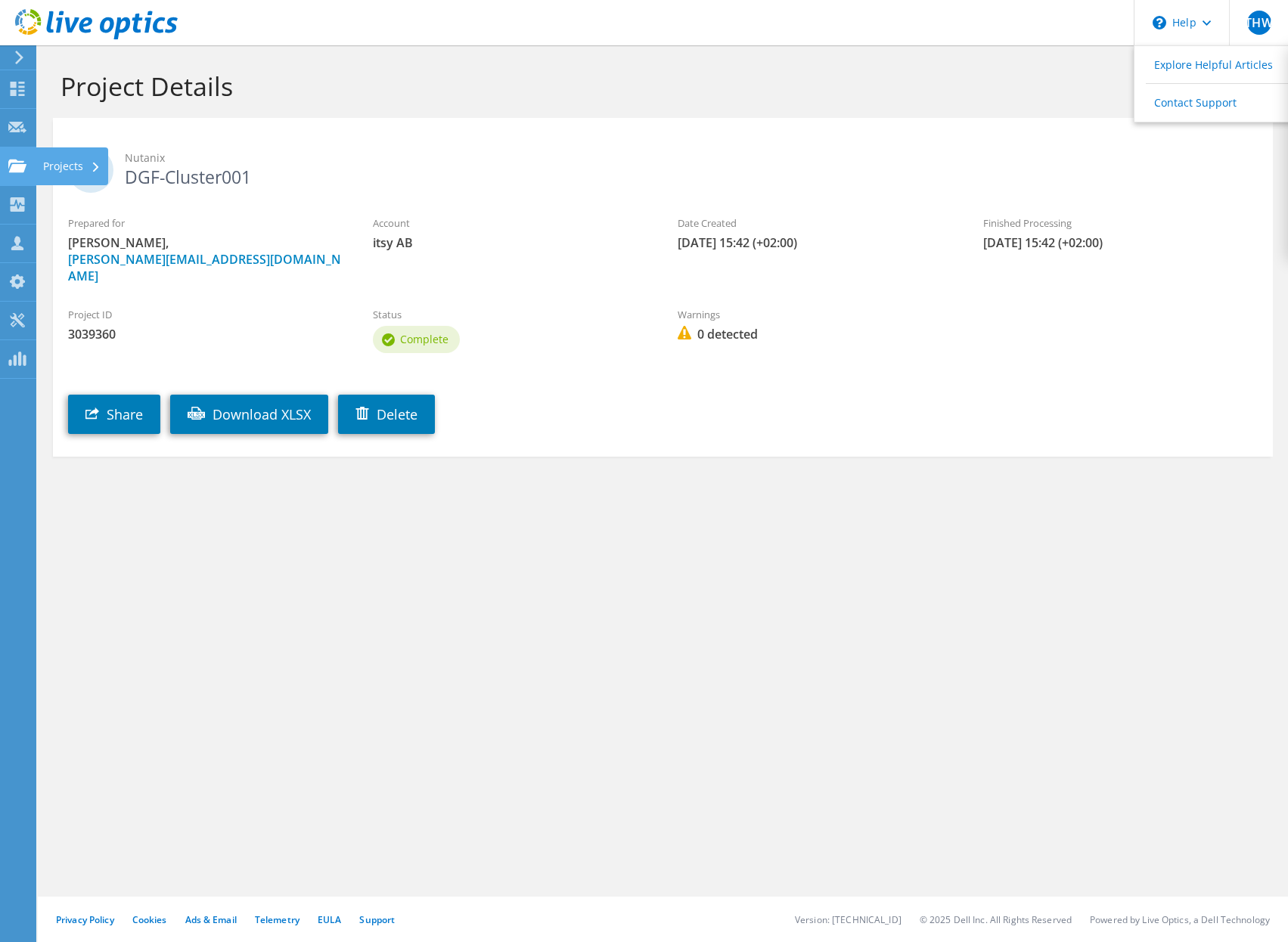
click at [19, 165] on use at bounding box center [17, 165] width 19 height 13
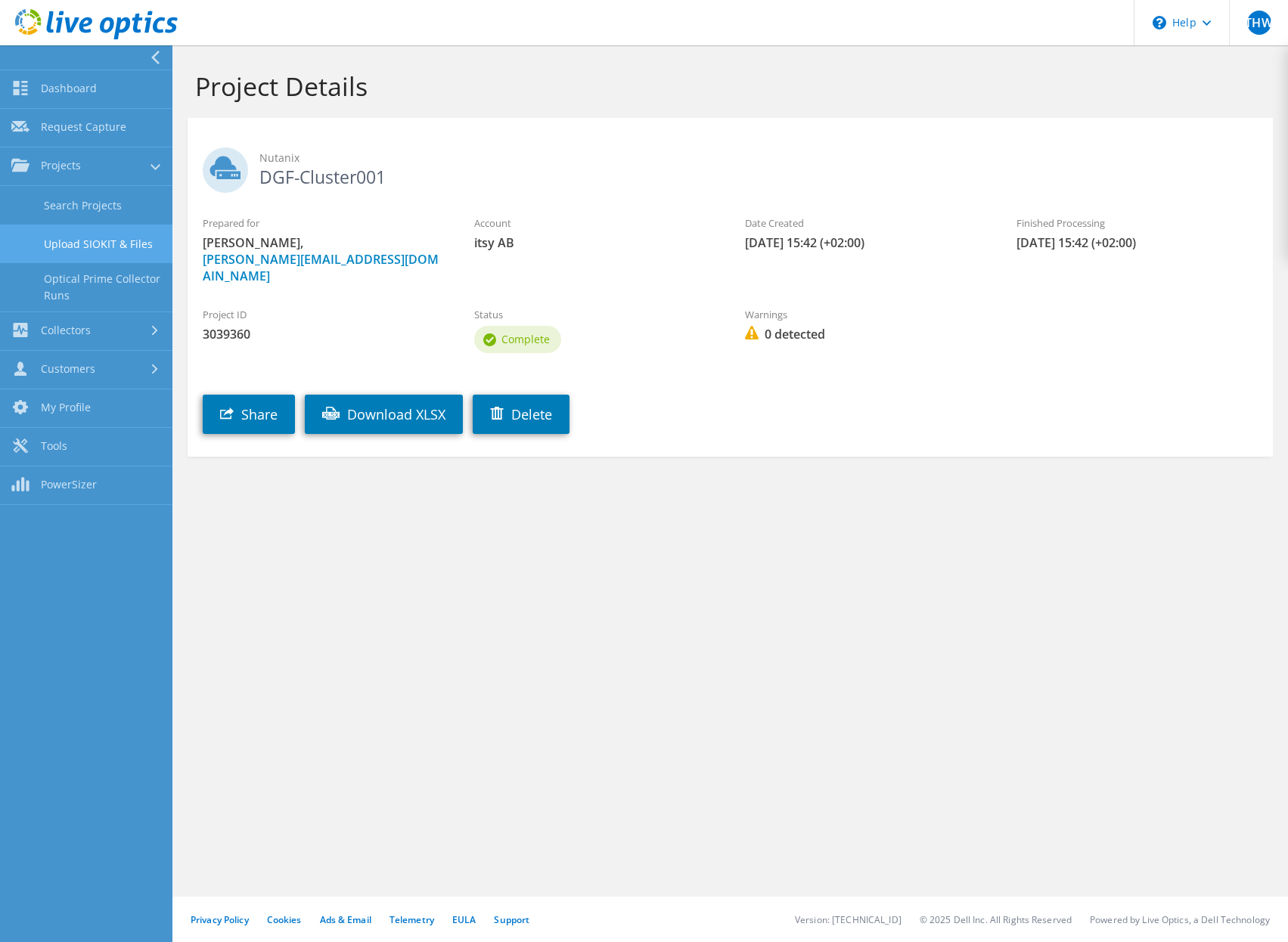
click at [106, 242] on link "Upload SIOKIT & Files" at bounding box center [86, 243] width 172 height 38
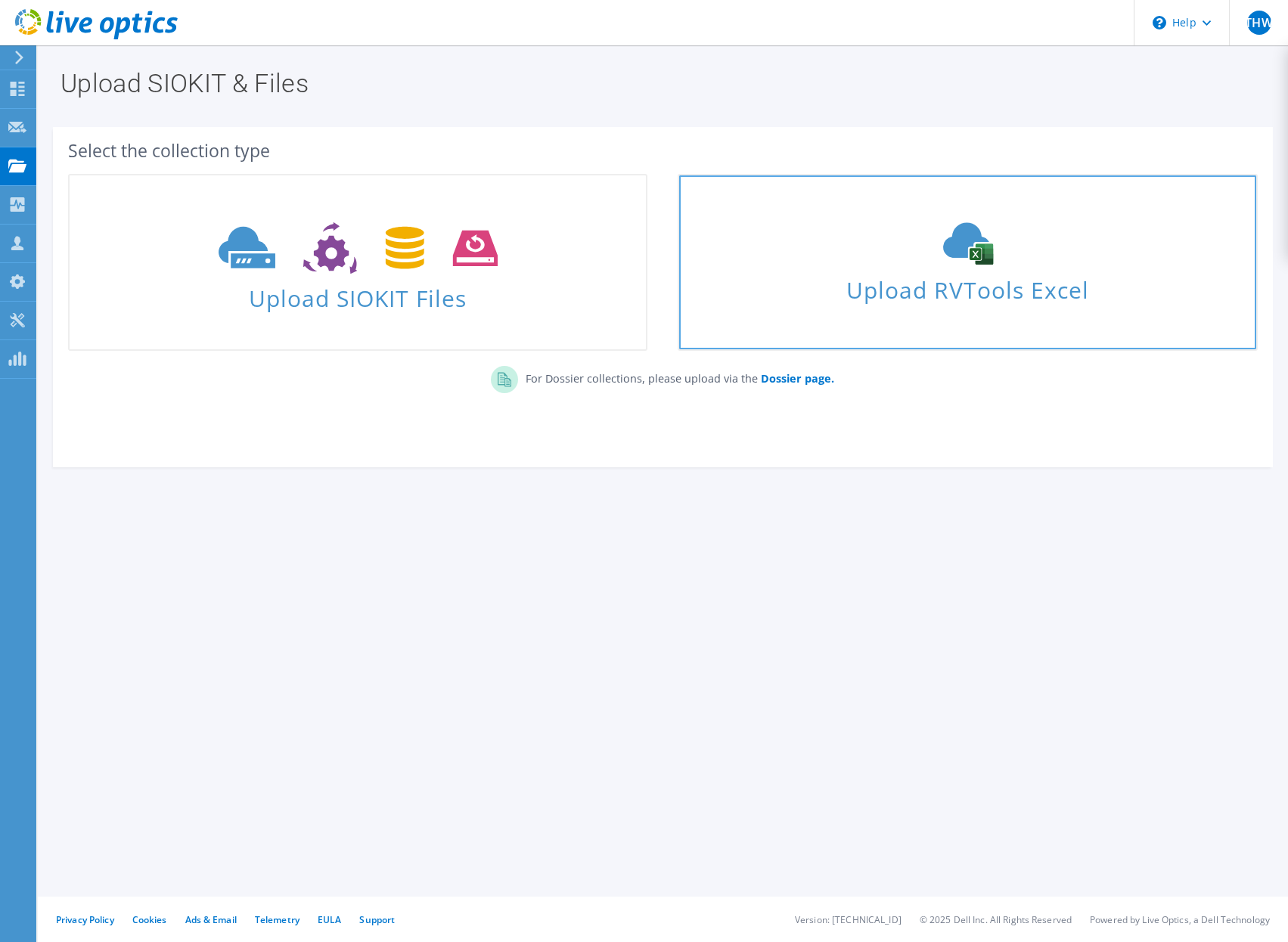
click at [989, 283] on span "Upload RVTools Excel" at bounding box center [968, 286] width 577 height 32
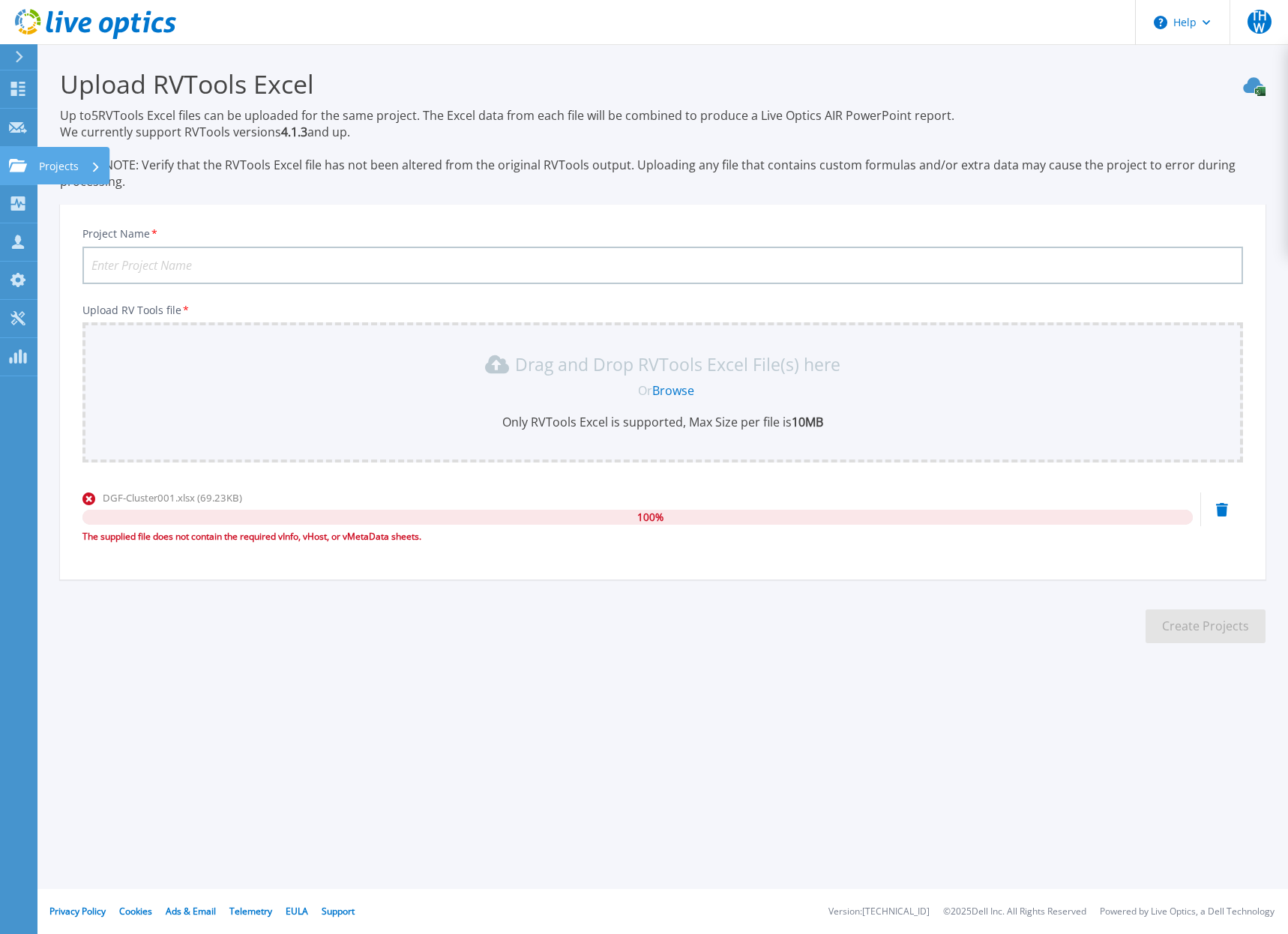
click at [15, 163] on icon at bounding box center [17, 165] width 18 height 13
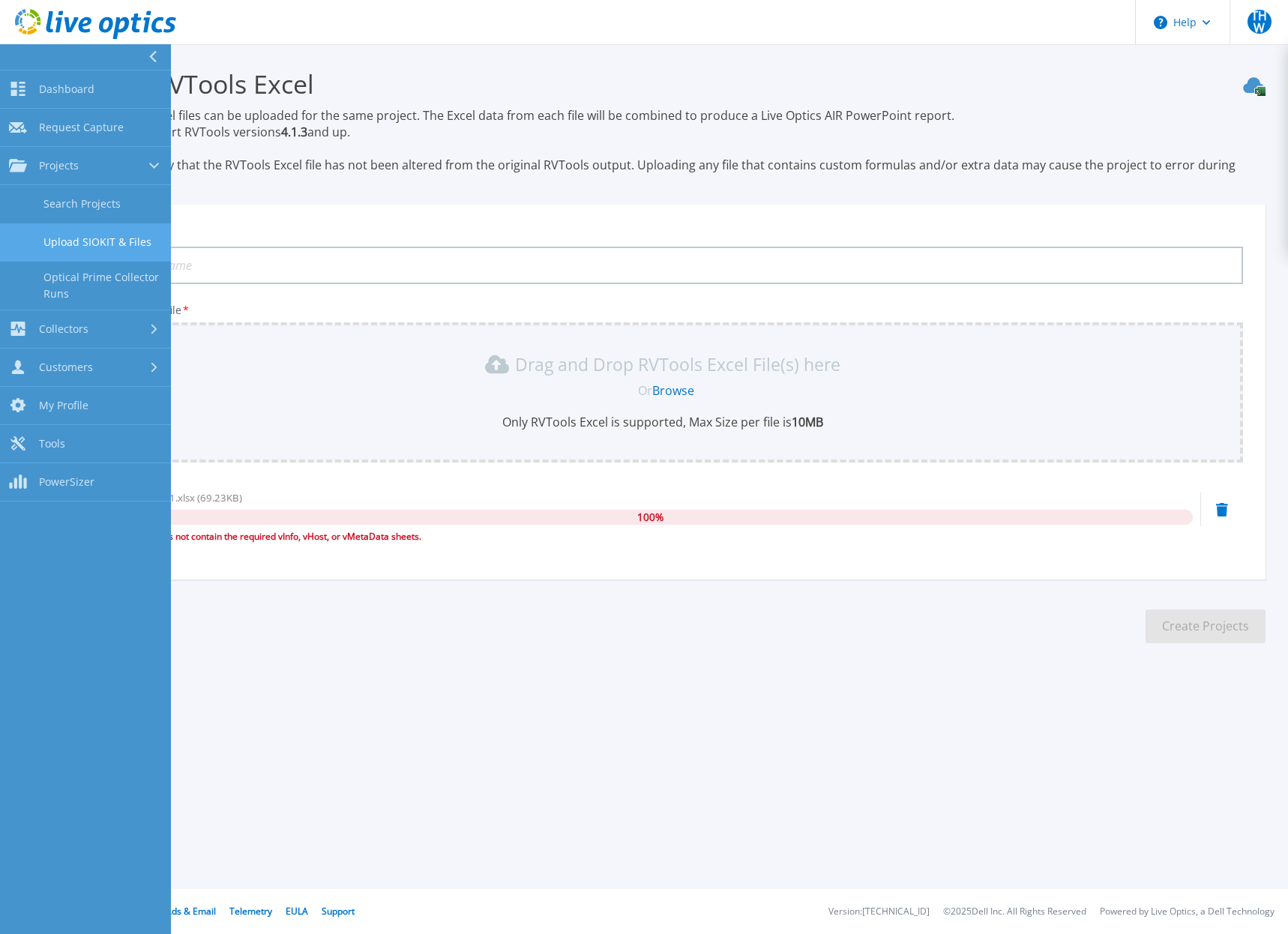
click at [94, 236] on link "Upload SIOKIT & Files" at bounding box center [85, 242] width 171 height 38
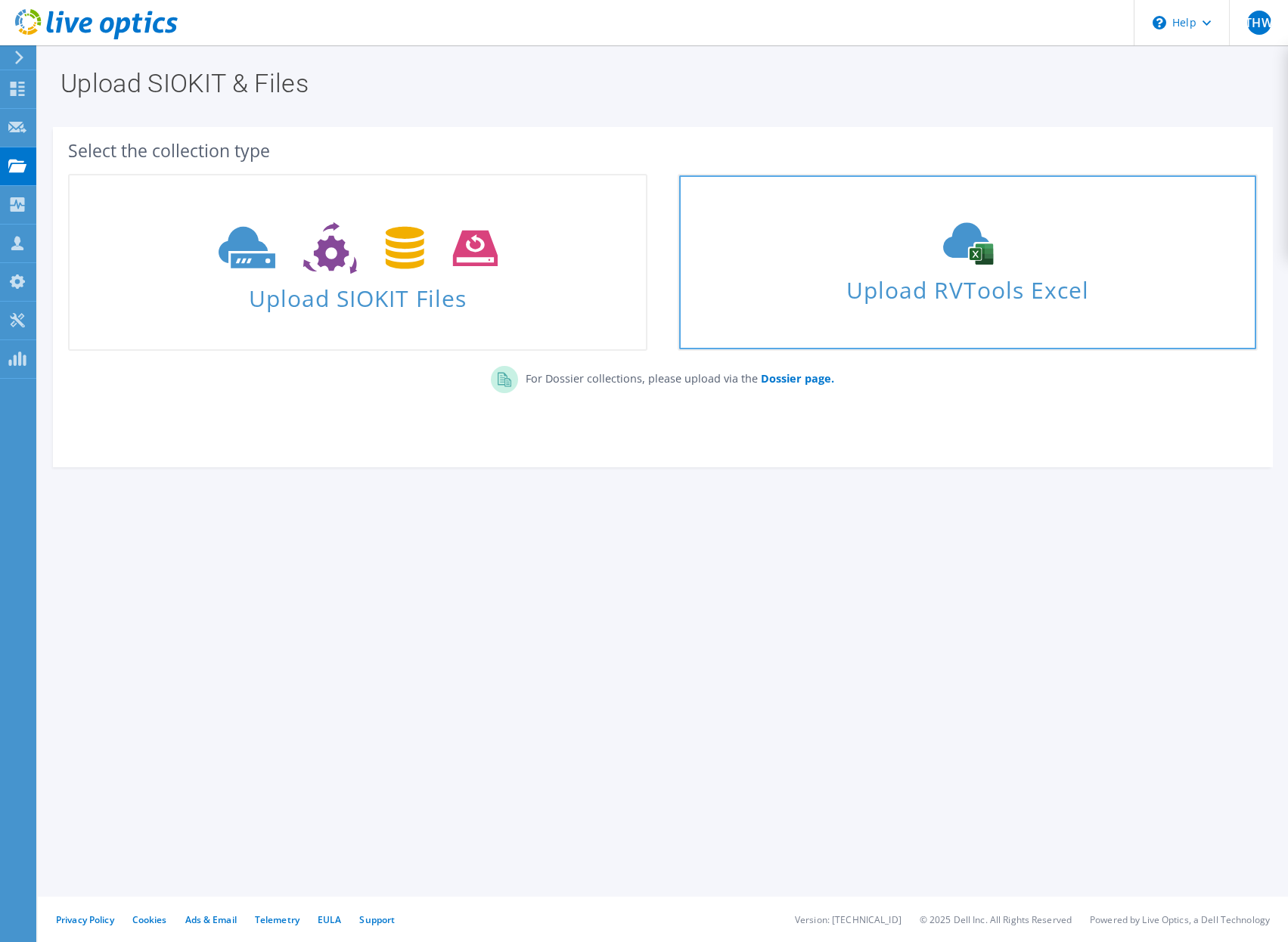
click at [876, 244] on icon at bounding box center [969, 243] width 227 height 42
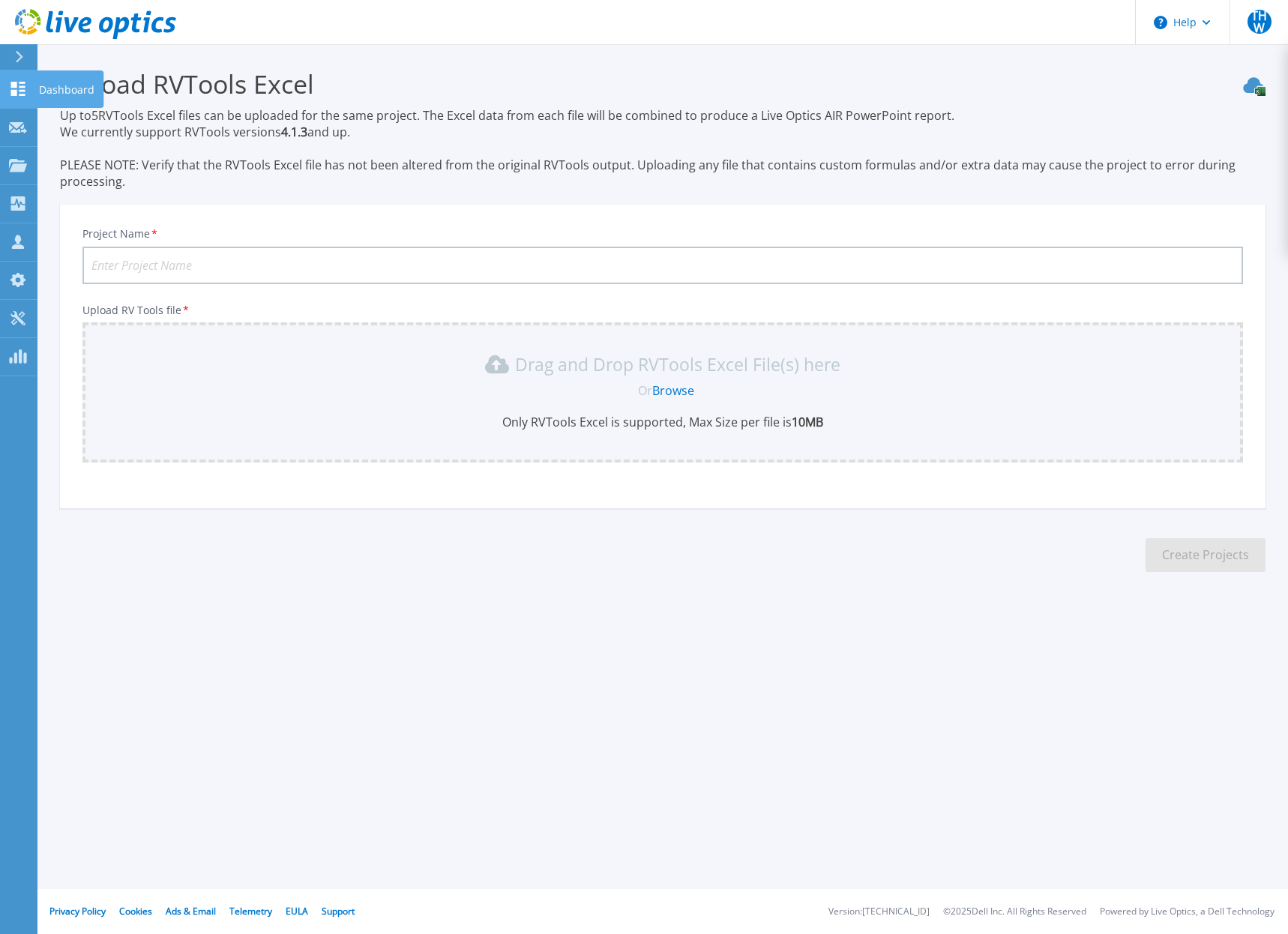
click at [17, 94] on icon at bounding box center [18, 88] width 15 height 15
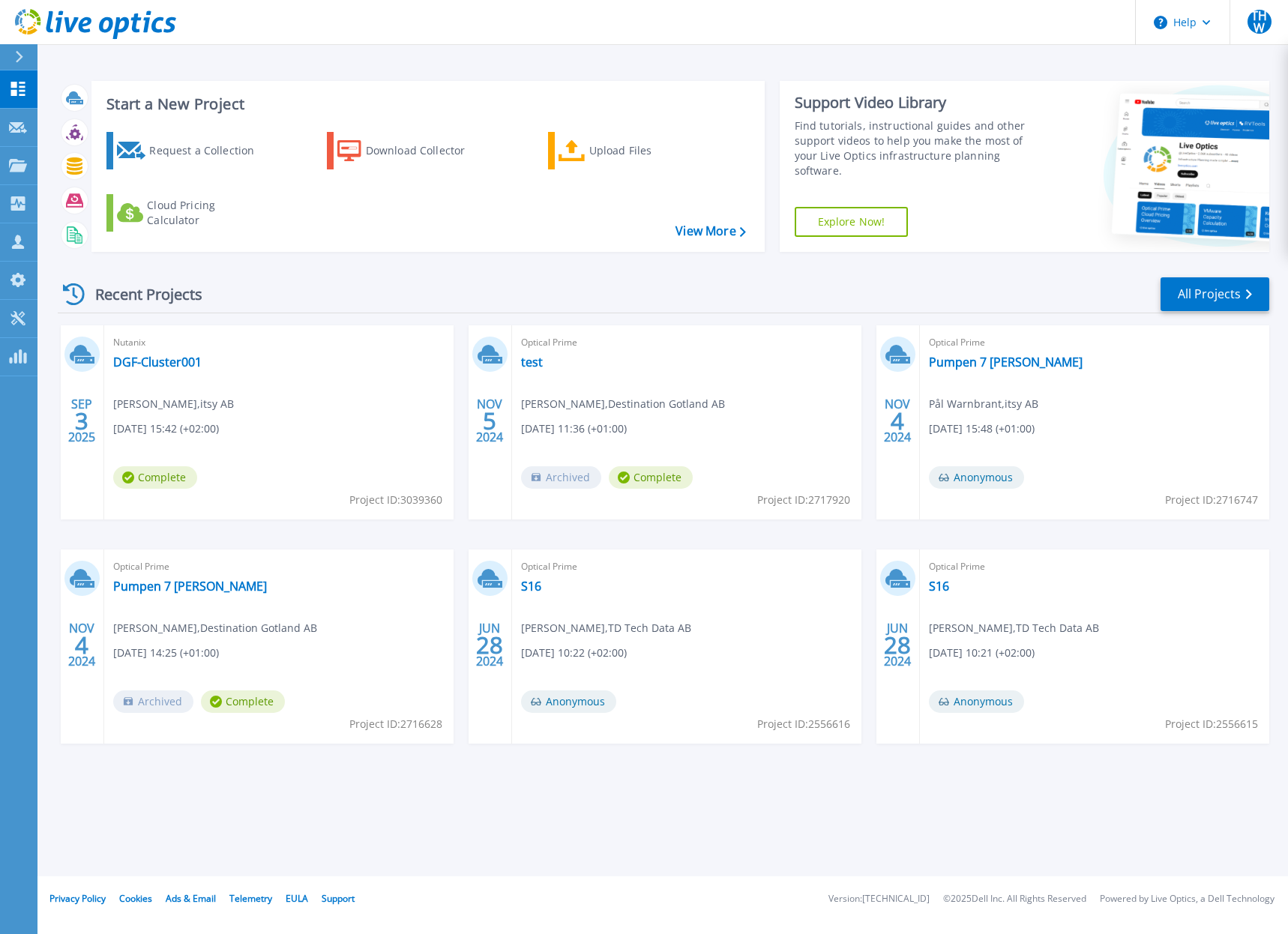
click at [997, 16] on header "Help THW Channel Partner [PERSON_NAME] [EMAIL_ADDRESS][PERSON_NAME][DOMAIN_NAME…" at bounding box center [644, 22] width 1288 height 45
drag, startPoint x: 525, startPoint y: 290, endPoint x: 419, endPoint y: 285, distance: 106.1
click at [525, 290] on div "Recent Projects All Projects" at bounding box center [663, 294] width 1211 height 38
